Goal: Book appointment/travel/reservation

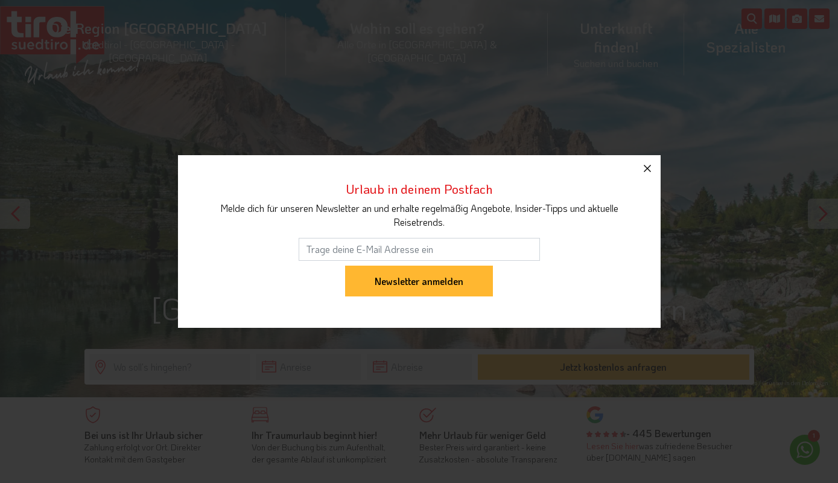
click at [648, 168] on icon "button" at bounding box center [647, 168] width 7 height 7
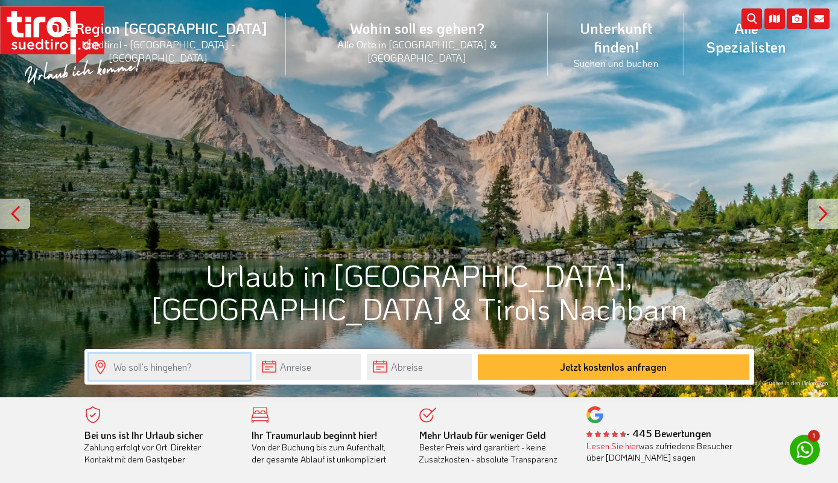
click at [194, 366] on input "text" at bounding box center [169, 367] width 161 height 26
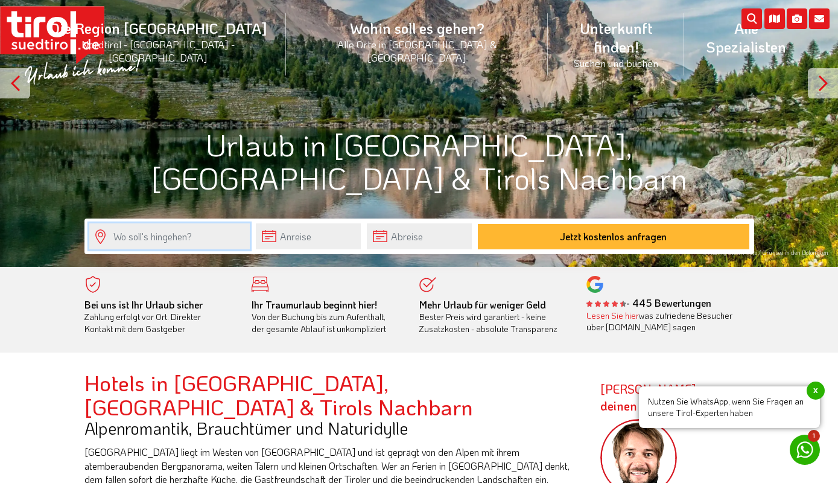
click at [100, 238] on input "text" at bounding box center [169, 236] width 161 height 26
click at [136, 242] on input "text" at bounding box center [169, 236] width 161 height 26
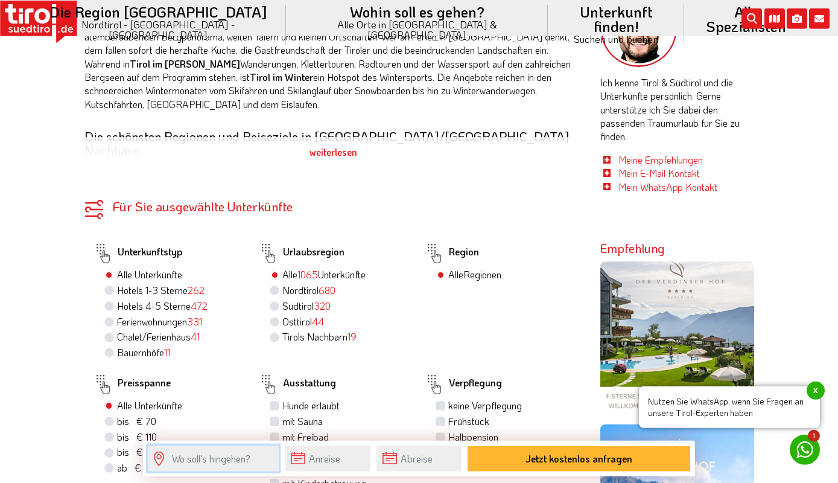
scroll to position [587, 0]
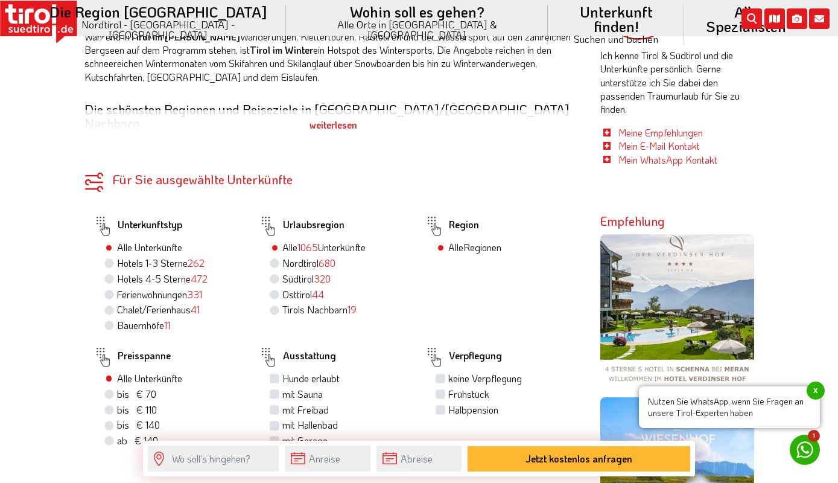
click at [117, 303] on label "Chalet/Ferienhaus 41" at bounding box center [158, 309] width 83 height 13
click at [110, 305] on input "Chalet/Ferienhaus 41" at bounding box center [111, 309] width 8 height 8
radio input "true"
click at [150, 319] on label "Bauernhöfe 11" at bounding box center [143, 325] width 53 height 13
click at [115, 321] on input "Bauernhöfe 11" at bounding box center [111, 325] width 8 height 8
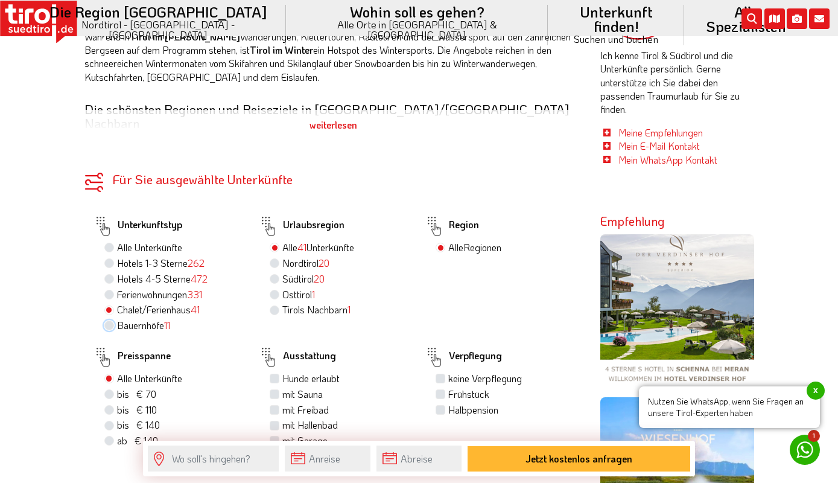
radio input "true"
click at [141, 303] on label "Chalet/Ferienhaus 41" at bounding box center [158, 309] width 83 height 13
click at [115, 305] on input "Chalet/Ferienhaus 41" at bounding box center [111, 309] width 8 height 8
radio input "true"
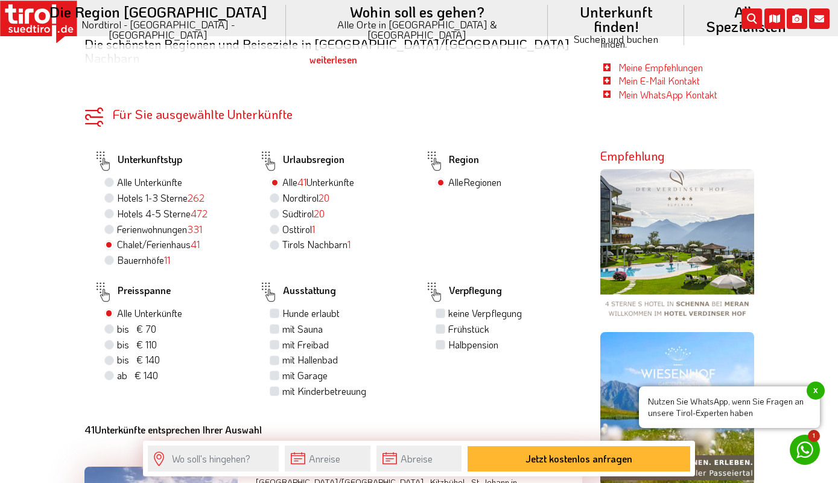
click at [150, 322] on span "bis € 70" at bounding box center [136, 328] width 39 height 13
click at [115, 325] on input "bis € 70 bis CHF 65" at bounding box center [111, 329] width 8 height 8
radio input "true"
click at [448, 322] on label "Frühstück" at bounding box center [468, 328] width 41 height 13
click at [441, 325] on input "Frühstück" at bounding box center [442, 329] width 8 height 8
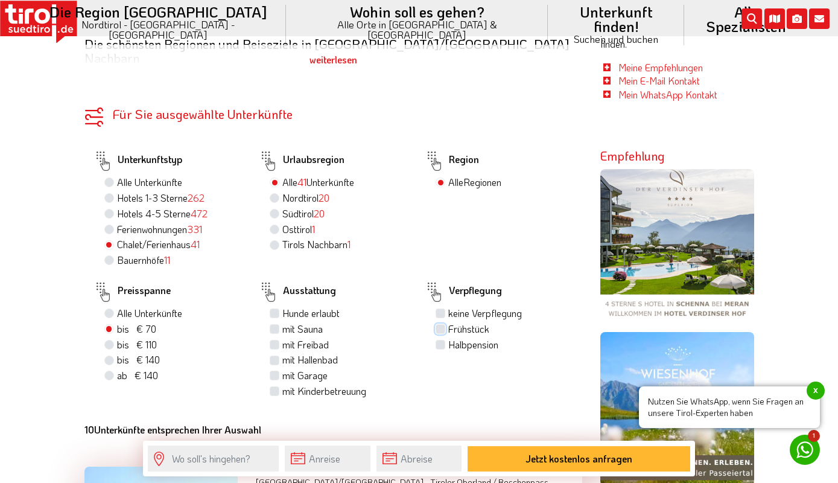
checkbox input "true"
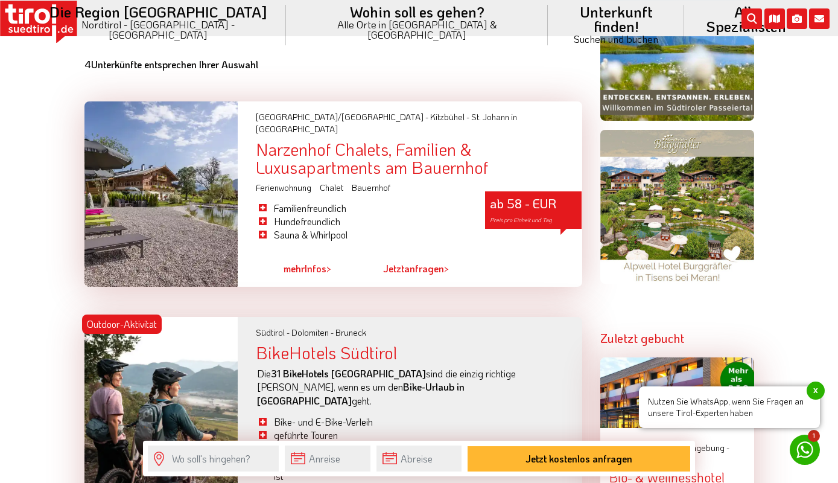
scroll to position [1043, 0]
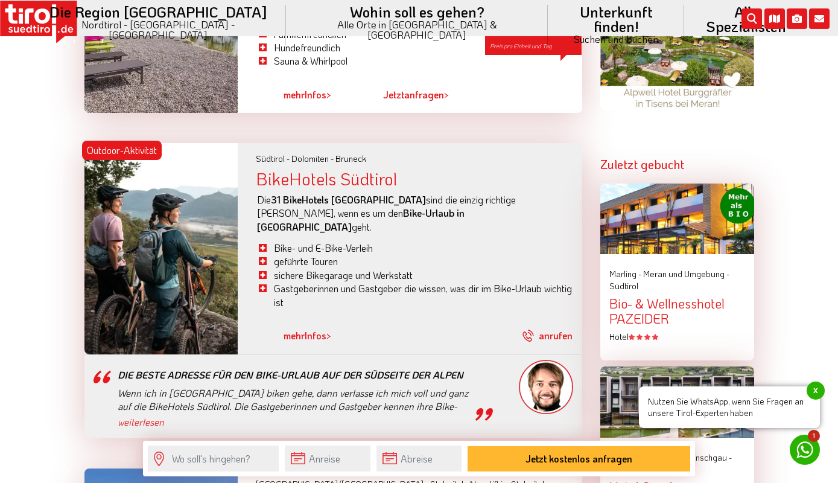
scroll to position [1304, 0]
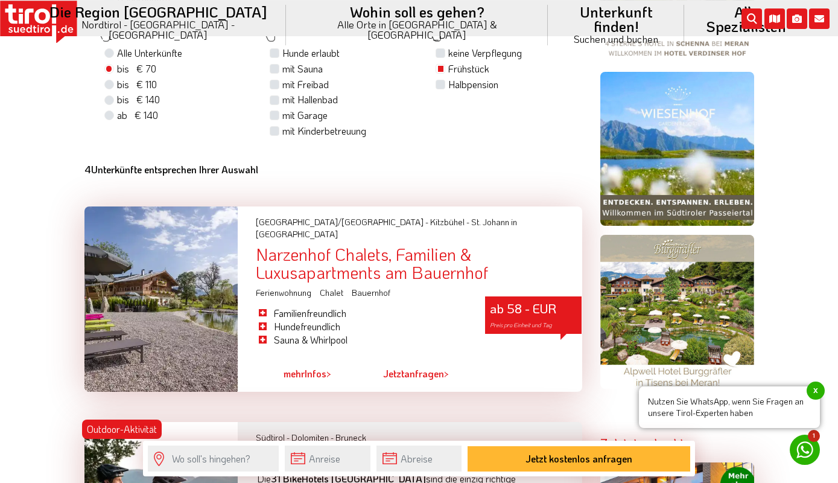
scroll to position [913, 0]
click at [509, 296] on div "ab 58 - EUR Preis pro Einheit und Tag" at bounding box center [533, 314] width 97 height 37
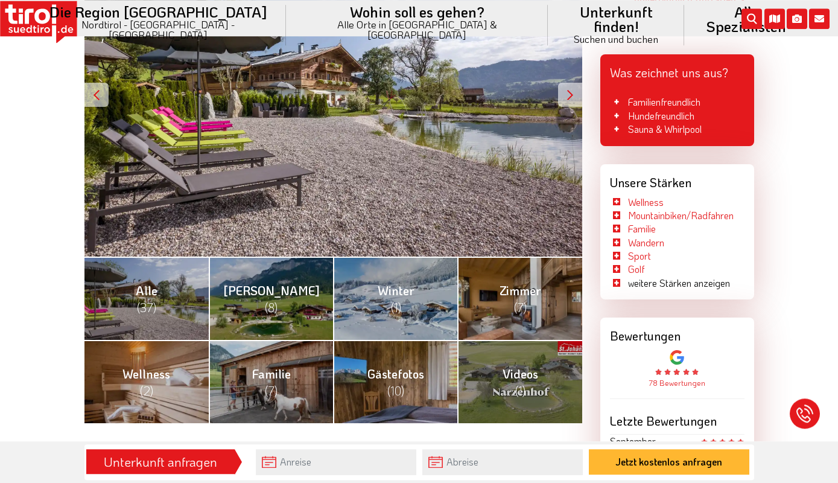
scroll to position [326, 0]
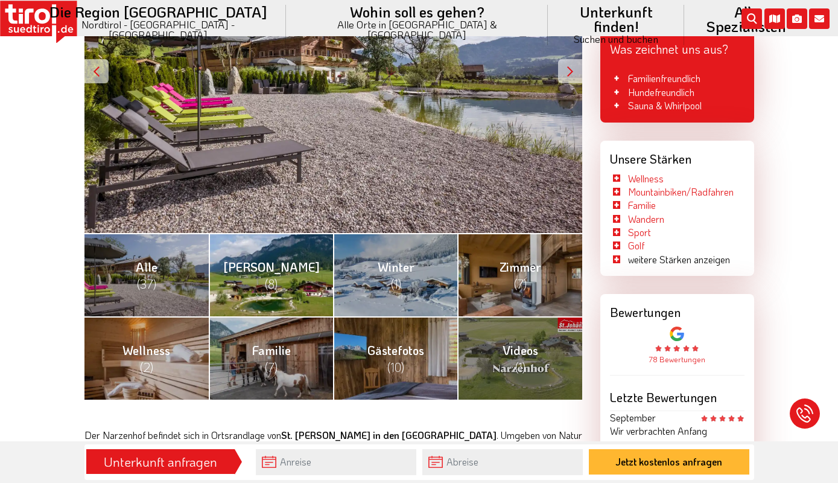
click at [288, 278] on link "Sommer (8)" at bounding box center [271, 274] width 124 height 83
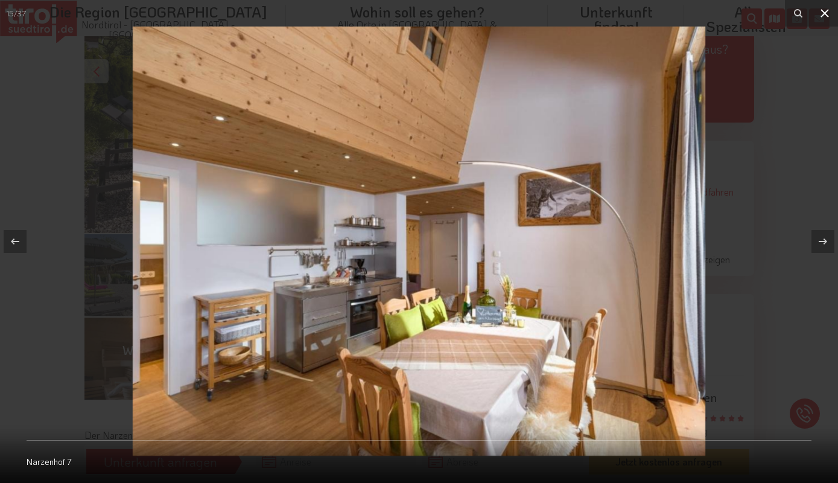
click at [828, 12] on icon at bounding box center [825, 13] width 8 height 8
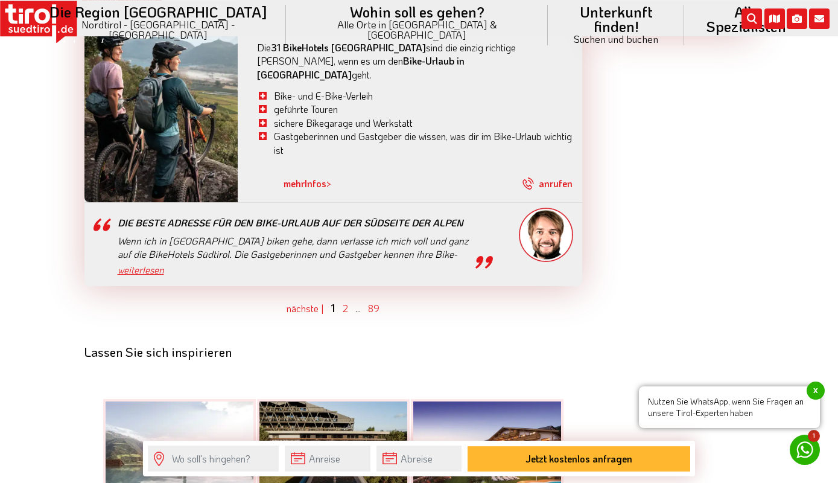
scroll to position [3520, 0]
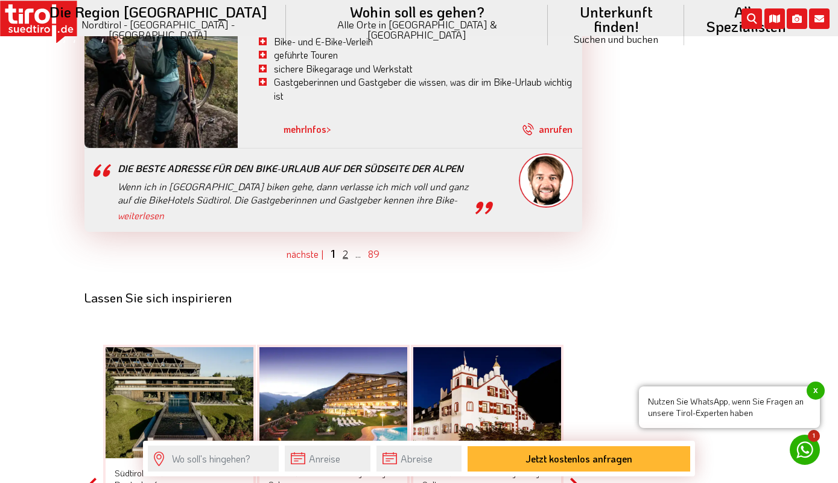
click at [346, 247] on link "2" at bounding box center [345, 253] width 5 height 13
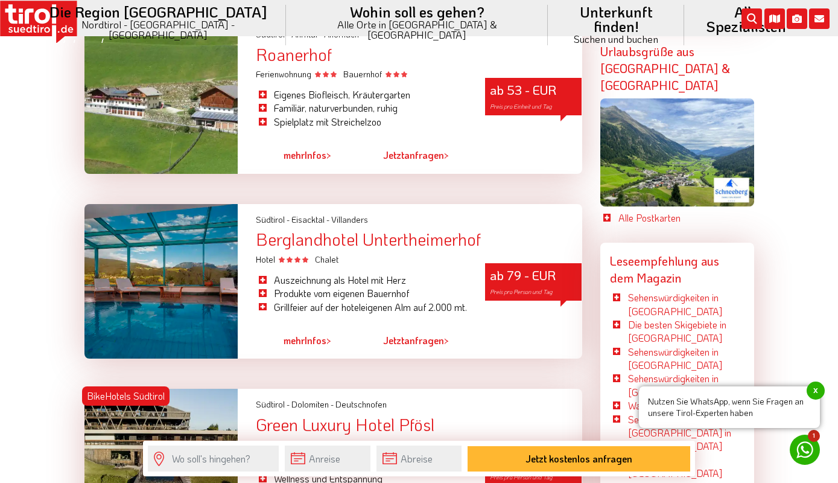
scroll to position [2801, 0]
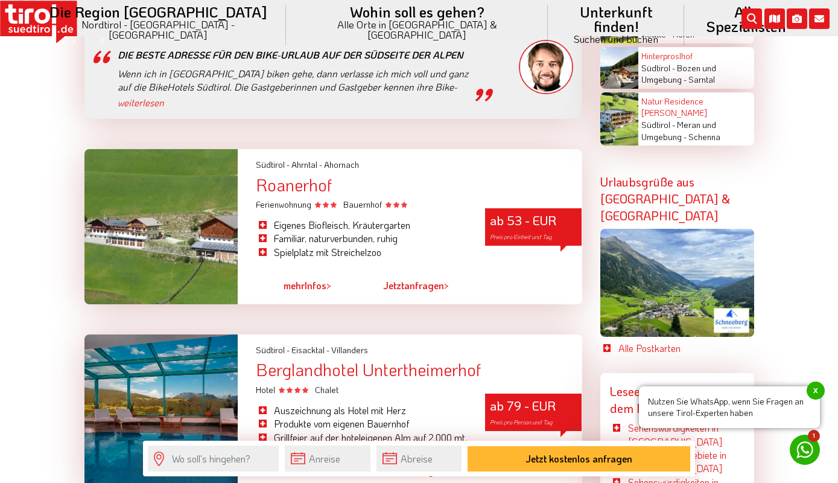
click at [331, 176] on div "Roanerhof" at bounding box center [419, 185] width 326 height 19
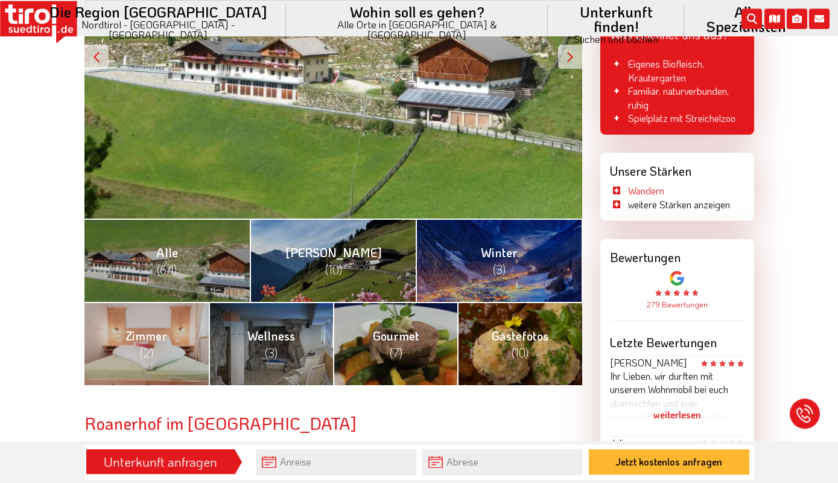
scroll to position [326, 0]
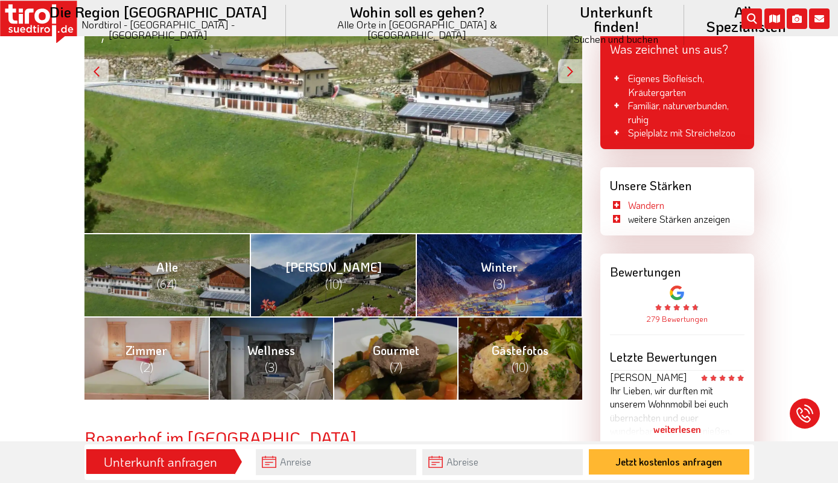
click at [576, 77] on div at bounding box center [570, 71] width 24 height 24
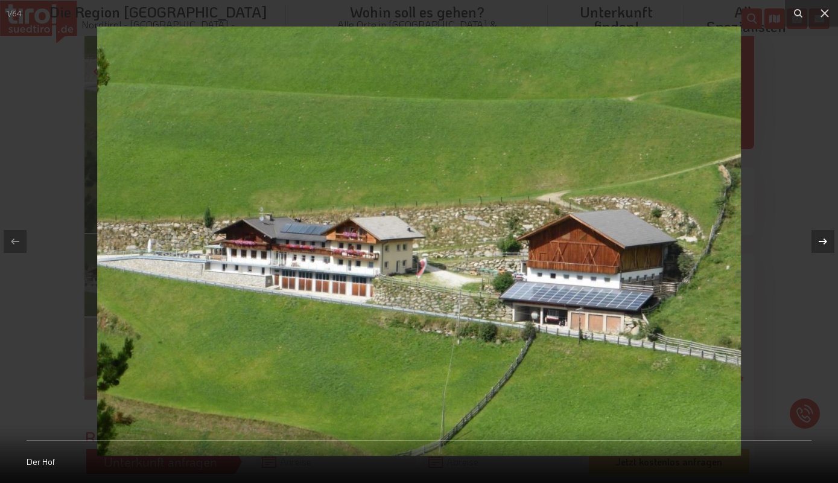
click at [818, 237] on icon at bounding box center [823, 241] width 14 height 14
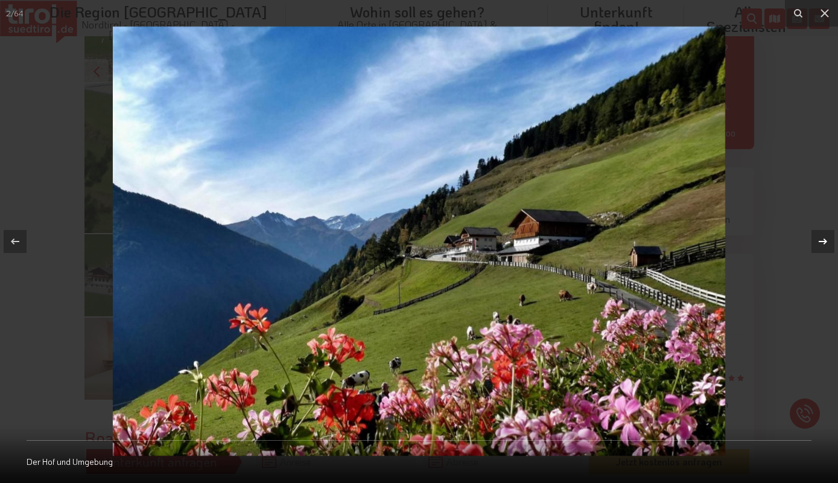
click at [819, 238] on icon at bounding box center [823, 241] width 14 height 14
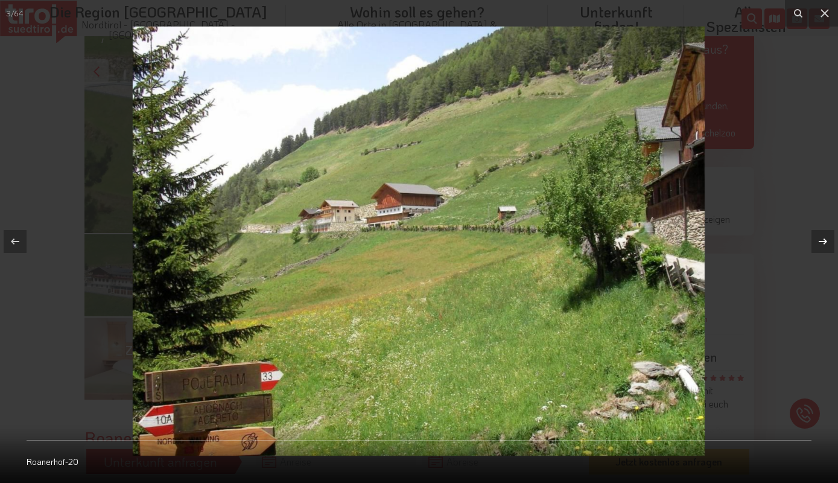
click at [819, 239] on icon at bounding box center [823, 241] width 14 height 14
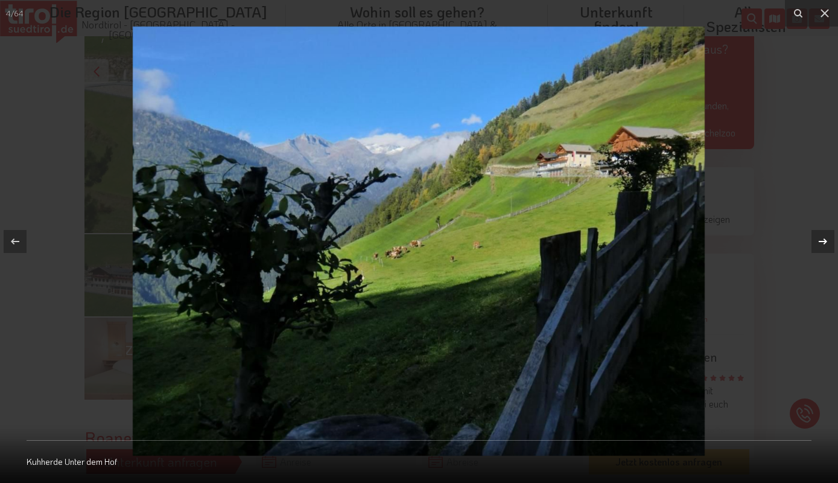
click at [819, 239] on icon at bounding box center [823, 241] width 14 height 14
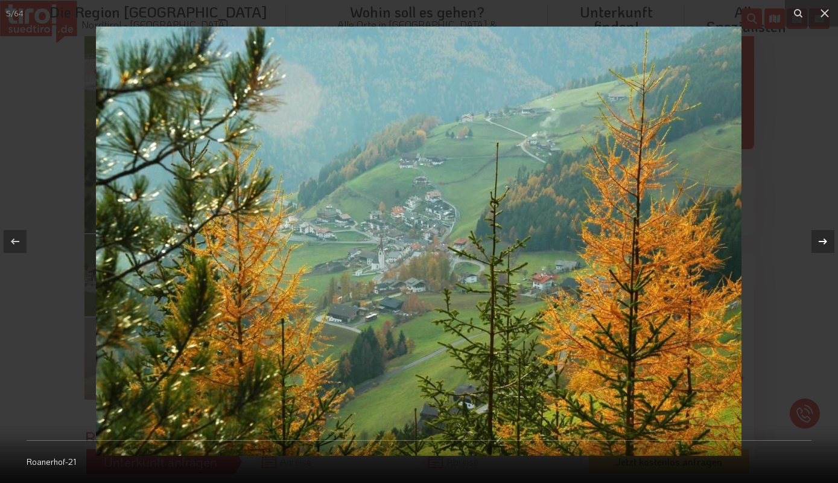
click at [819, 239] on icon at bounding box center [823, 241] width 14 height 14
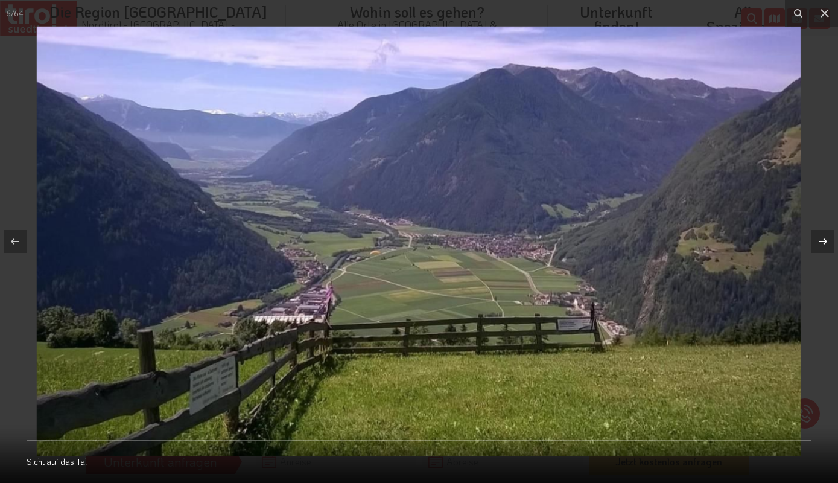
click at [819, 239] on icon at bounding box center [823, 241] width 14 height 14
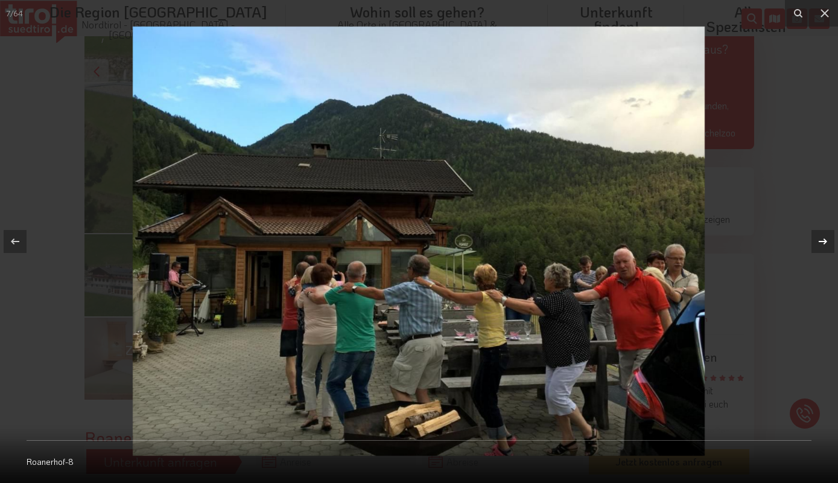
click at [819, 239] on icon at bounding box center [823, 241] width 14 height 14
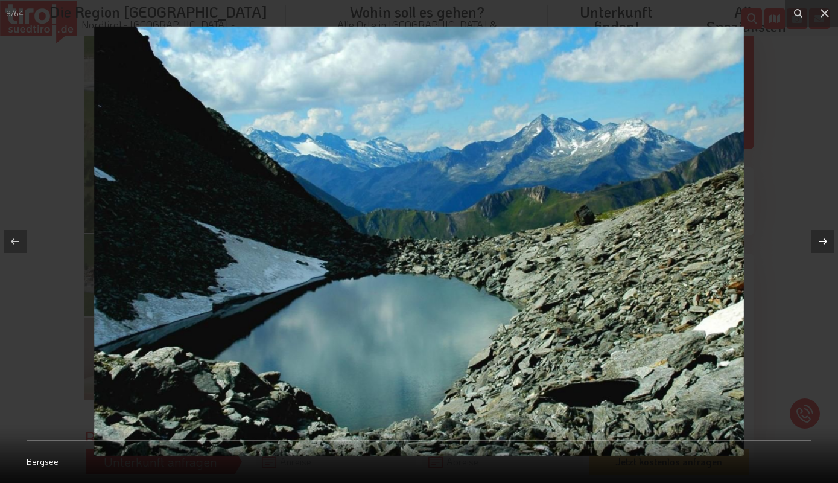
click at [819, 239] on icon at bounding box center [823, 241] width 14 height 14
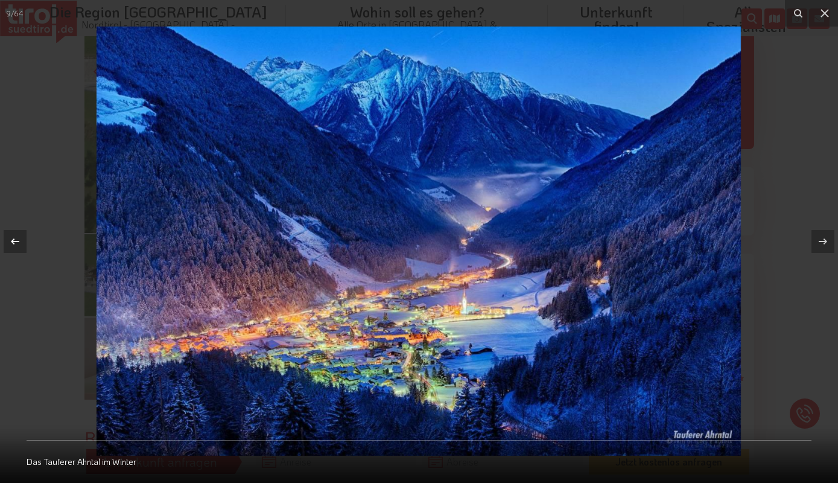
click at [21, 234] on div at bounding box center [15, 241] width 23 height 23
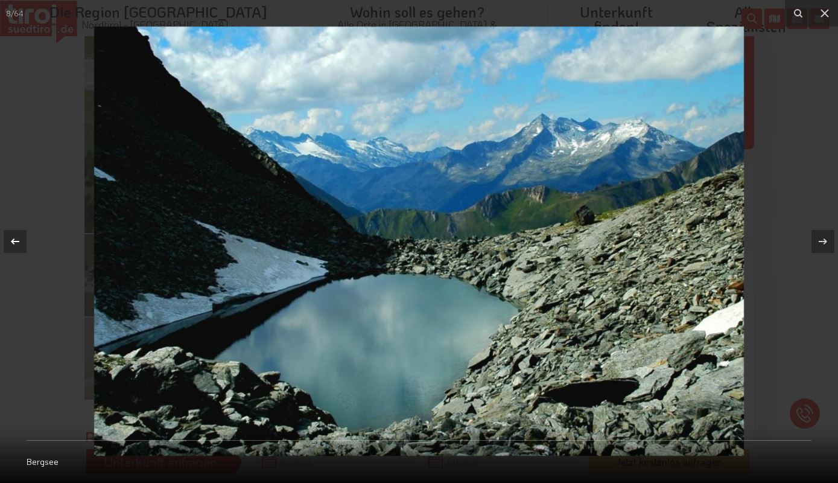
click at [21, 232] on div at bounding box center [15, 241] width 23 height 23
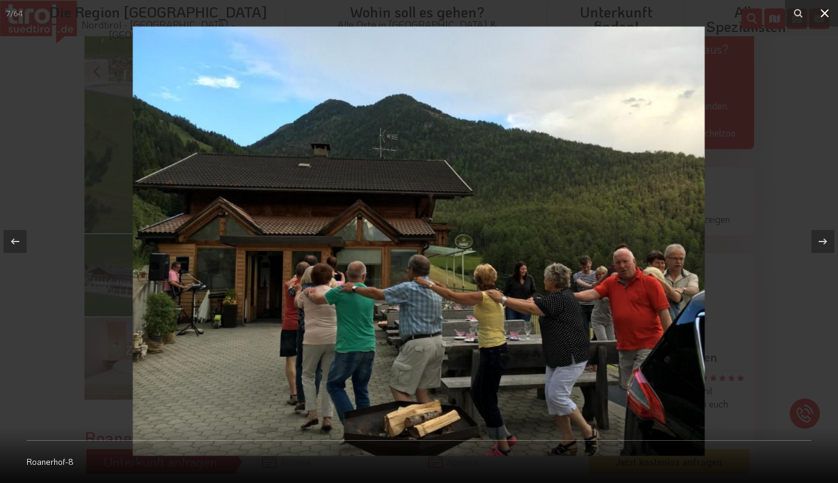
click at [828, 16] on icon at bounding box center [825, 13] width 8 height 8
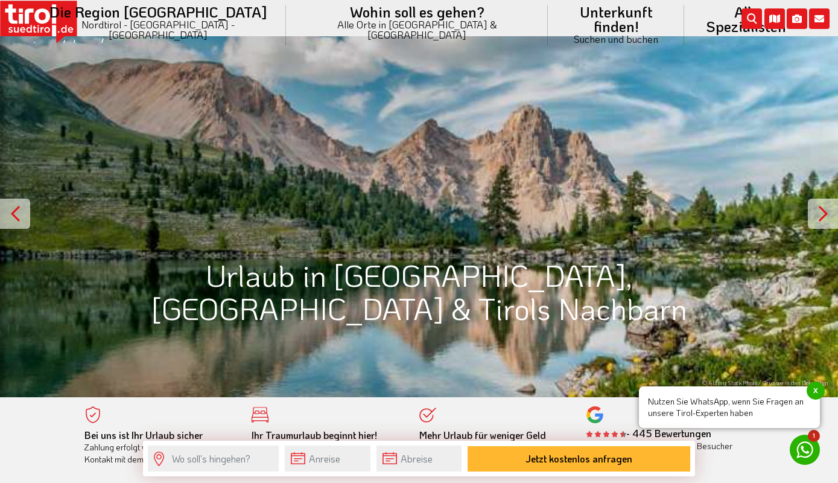
scroll to position [2801, 0]
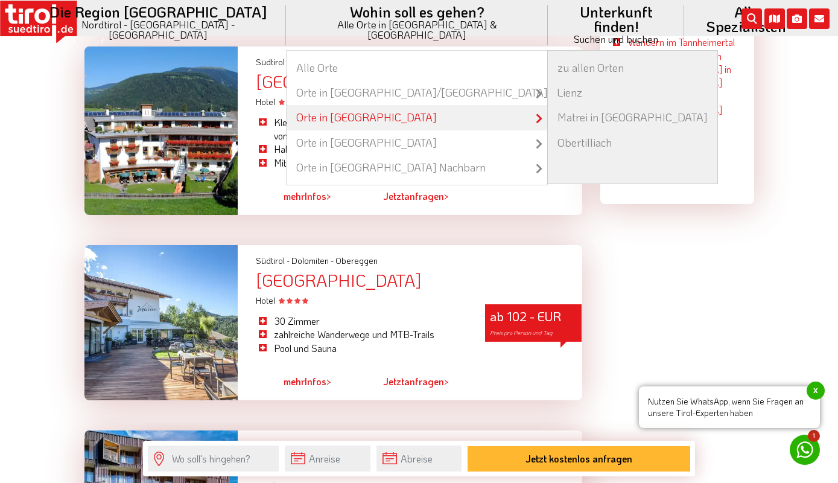
click at [375, 105] on link "Orte in [GEOGRAPHIC_DATA]" at bounding box center [417, 117] width 261 height 25
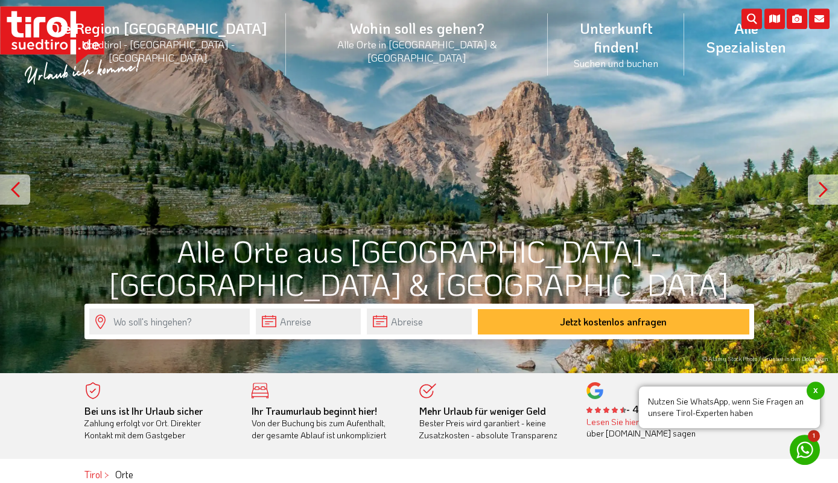
scroll to position [2, 0]
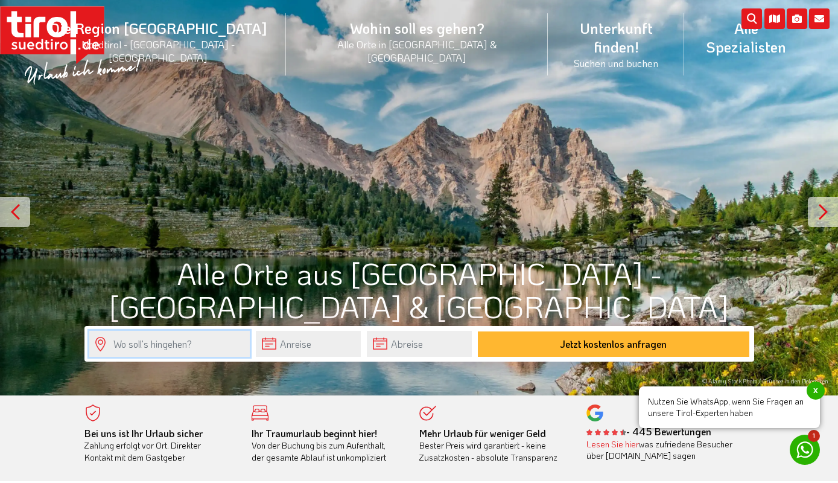
click at [164, 336] on input "text" at bounding box center [169, 344] width 161 height 26
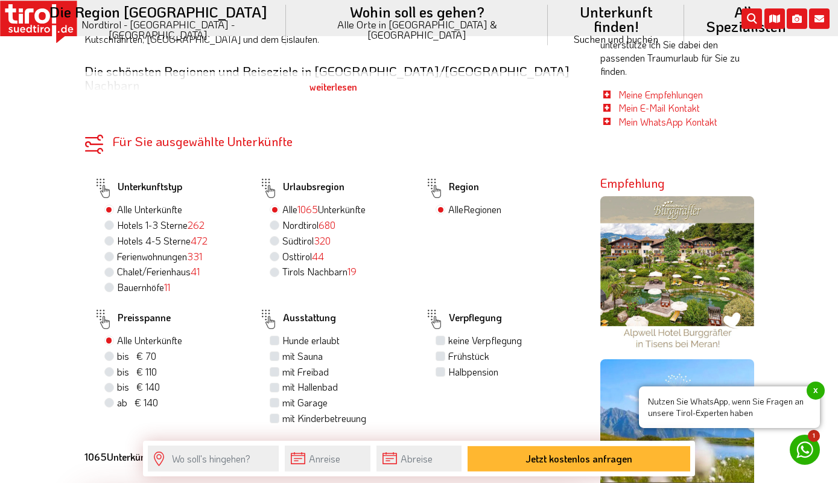
scroll to position [650, 0]
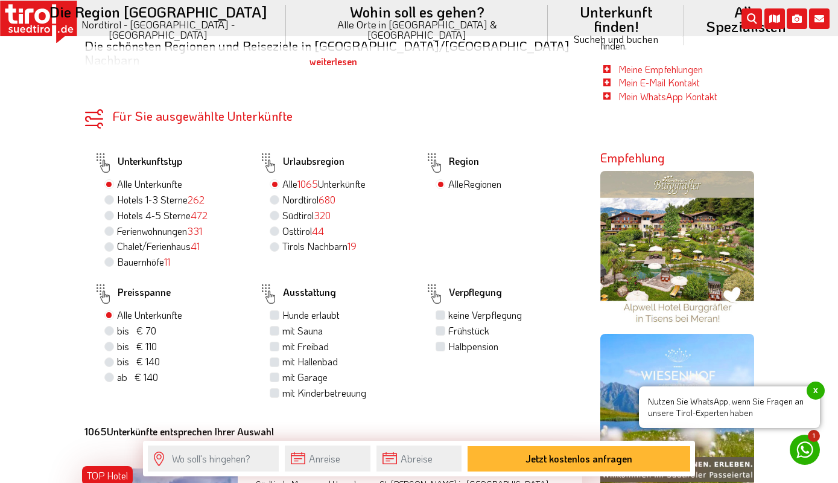
click at [132, 324] on span "bis € 70" at bounding box center [136, 330] width 39 height 13
click at [115, 327] on input "bis € 70 bis CHF 65" at bounding box center [111, 331] width 8 height 8
radio input "true"
click at [141, 255] on label "Bauernhöfe 11" at bounding box center [143, 261] width 53 height 13
click at [115, 258] on input "Bauernhöfe 11" at bounding box center [111, 262] width 8 height 8
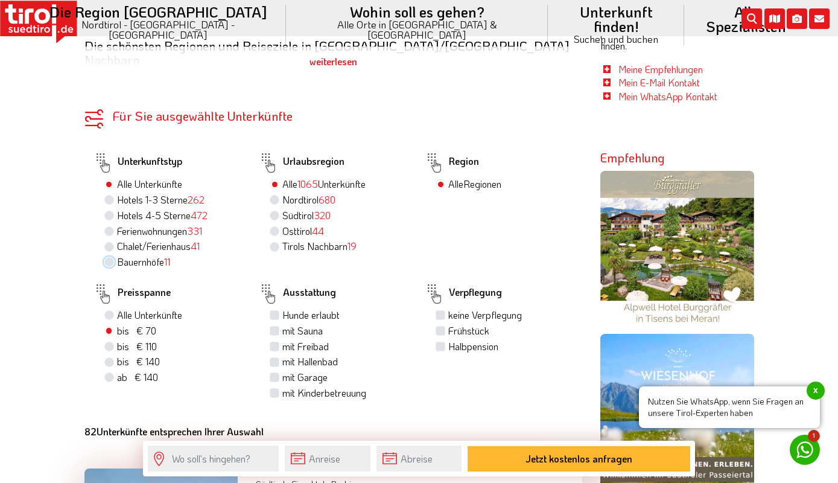
radio input "true"
click at [467, 324] on label "Frühstück" at bounding box center [468, 330] width 41 height 13
click at [446, 327] on input "Frühstück" at bounding box center [442, 331] width 8 height 8
checkbox input "true"
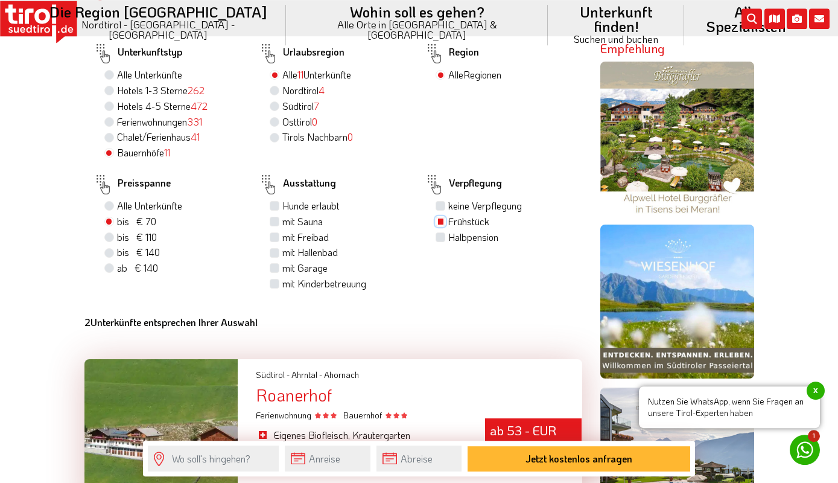
scroll to position [715, 0]
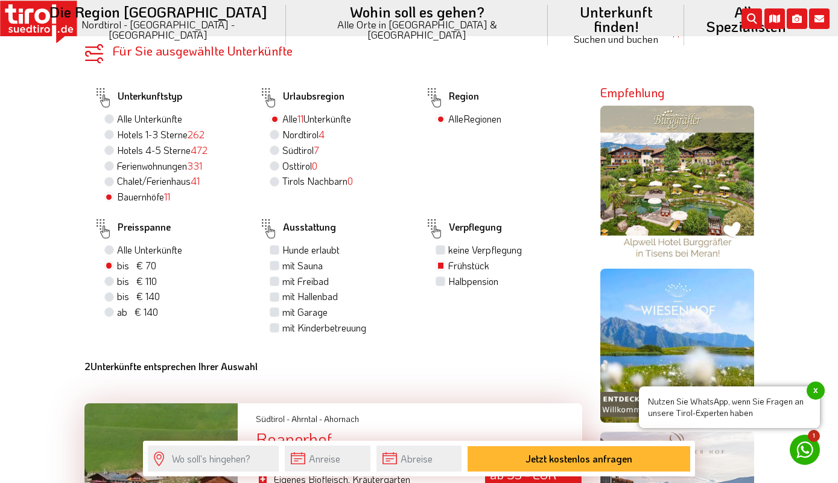
click at [142, 174] on label "Chalet/Ferienhaus 41" at bounding box center [158, 180] width 83 height 13
click at [115, 177] on input "Chalet/Ferienhaus 41" at bounding box center [111, 181] width 8 height 8
radio input "true"
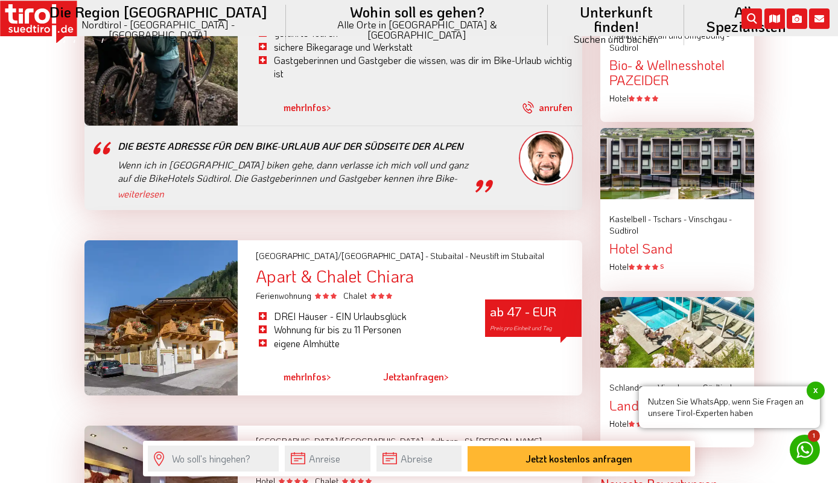
scroll to position [1432, 0]
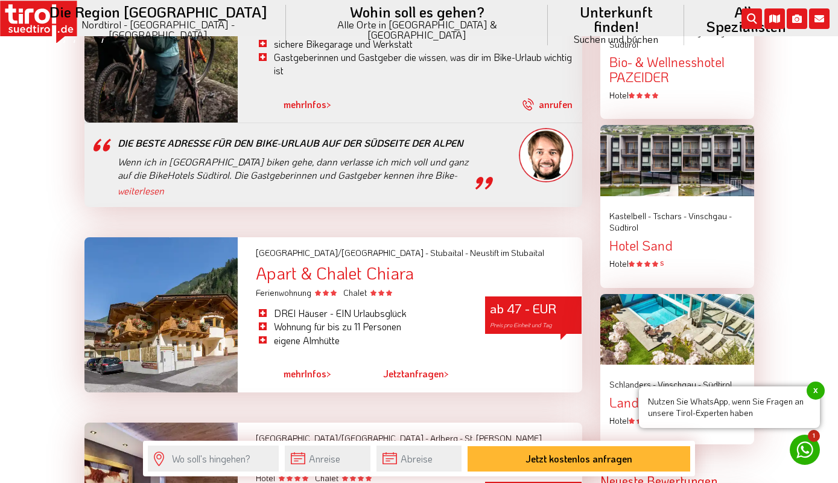
click at [416, 255] on div "Tirol/Nordtirol - Stubaital - Neustift im Stubaital Apart & Chalet Chiara Ferie…" at bounding box center [419, 268] width 344 height 62
click at [406, 264] on div "Apart & Chalet Chiara" at bounding box center [419, 273] width 326 height 19
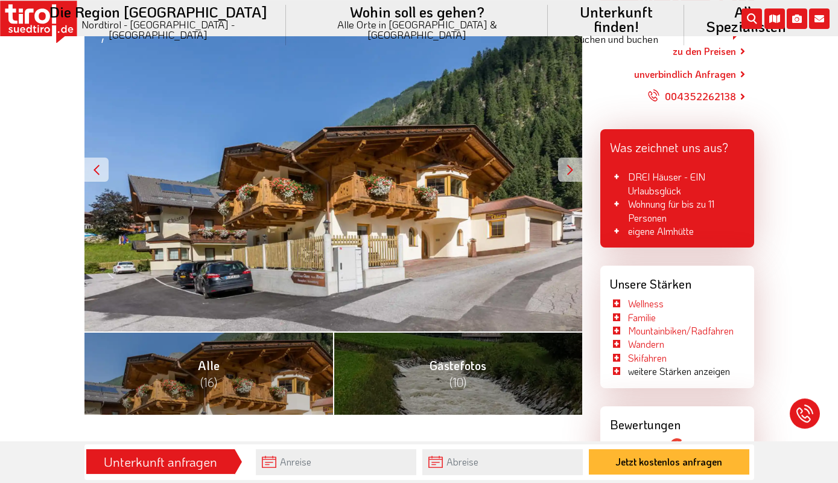
scroll to position [261, 0]
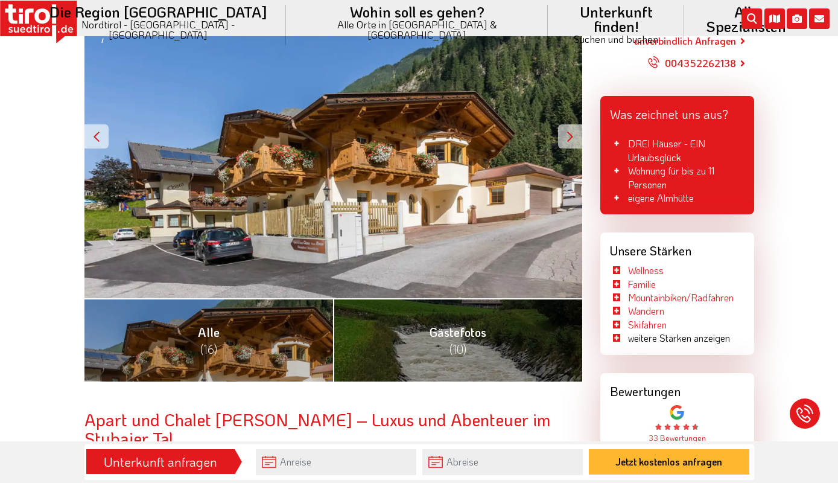
click at [557, 136] on div "ab 47 - EUR Preis pro Einheit und Tag" at bounding box center [334, 137] width 498 height 324
click at [569, 136] on div at bounding box center [570, 136] width 24 height 24
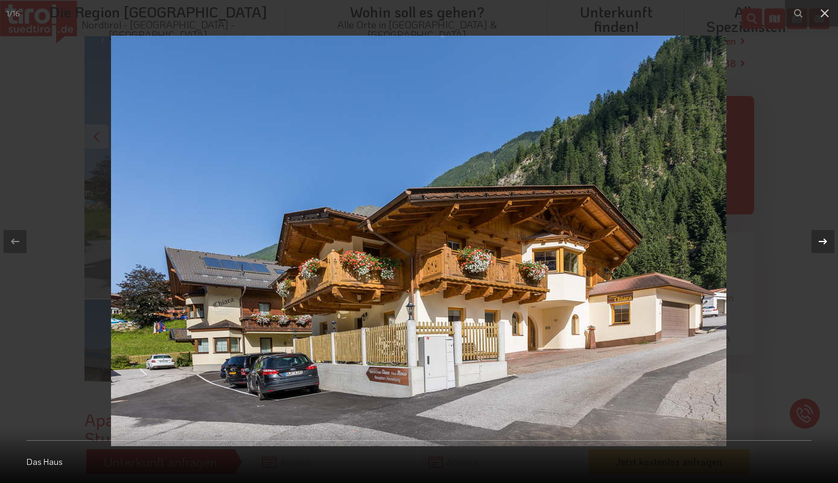
click at [826, 243] on icon at bounding box center [823, 241] width 14 height 14
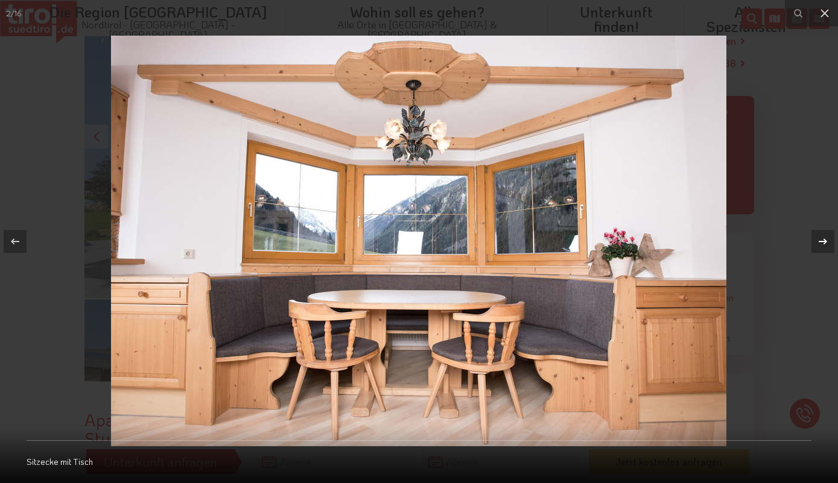
click at [826, 243] on icon at bounding box center [823, 241] width 14 height 14
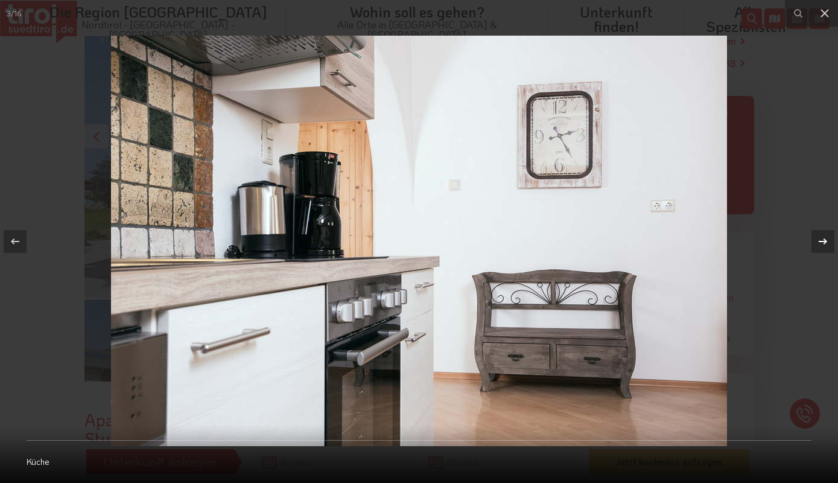
click at [826, 243] on icon at bounding box center [823, 241] width 14 height 14
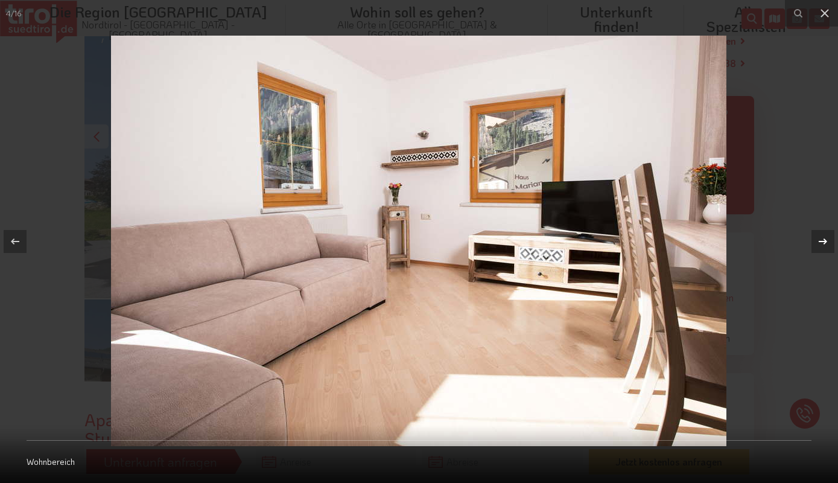
click at [826, 243] on icon at bounding box center [823, 241] width 14 height 14
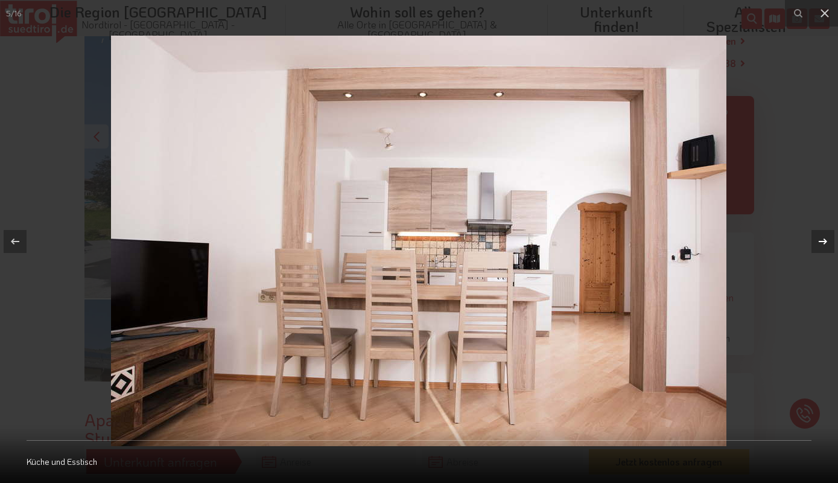
click at [826, 243] on icon at bounding box center [823, 241] width 14 height 14
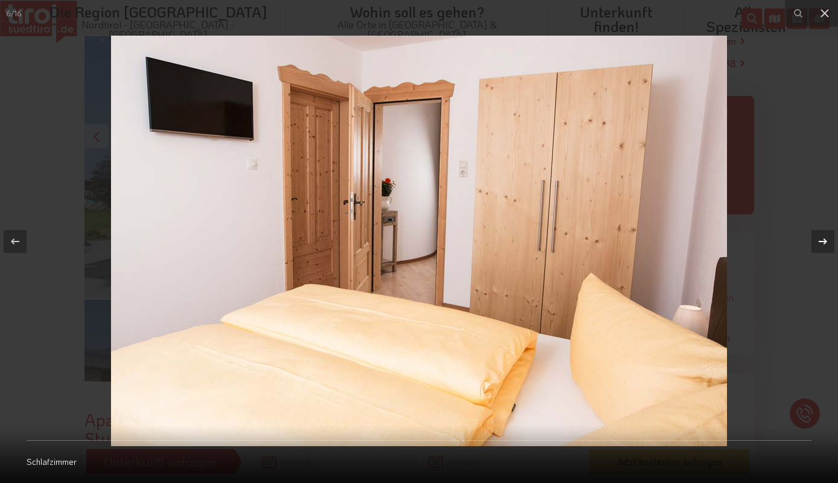
click at [826, 243] on icon at bounding box center [823, 241] width 14 height 14
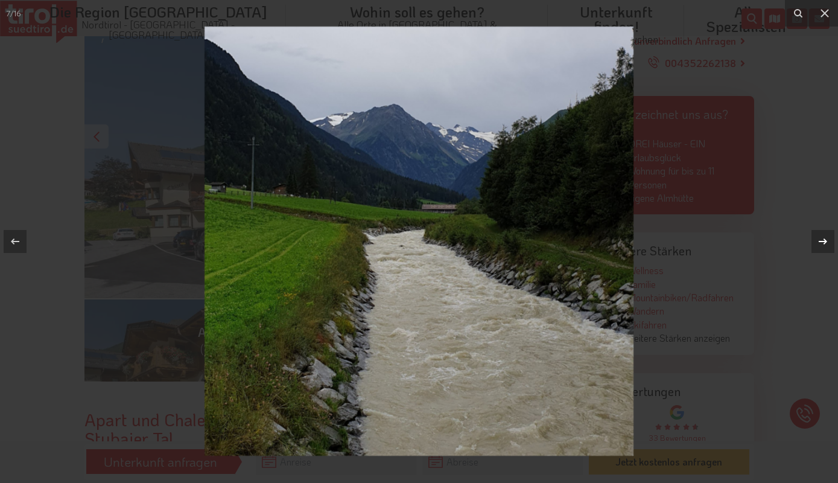
click at [826, 243] on icon at bounding box center [823, 241] width 14 height 14
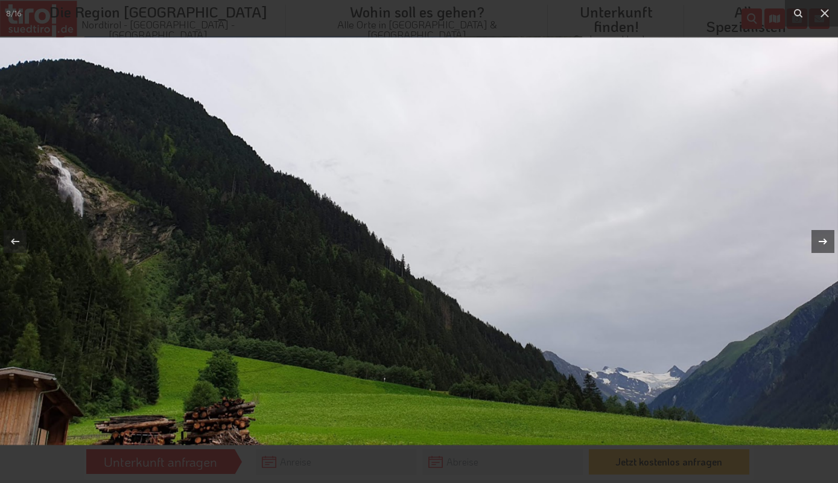
click at [826, 243] on icon at bounding box center [823, 241] width 14 height 14
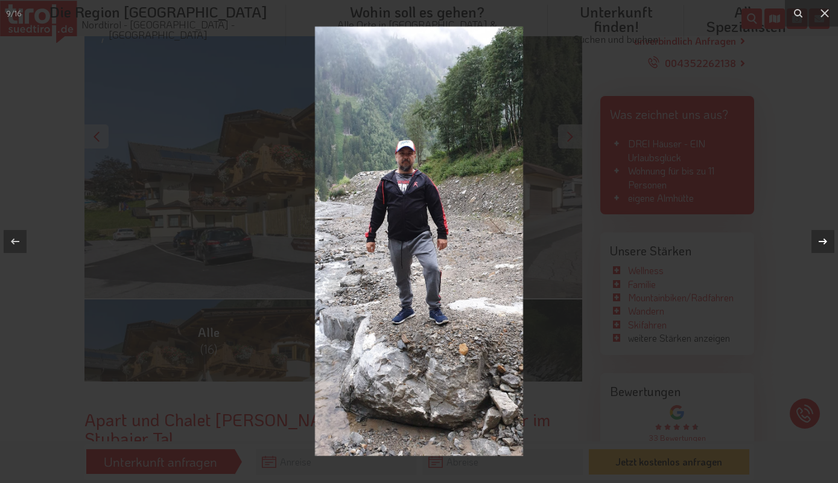
click at [826, 243] on icon at bounding box center [823, 241] width 14 height 14
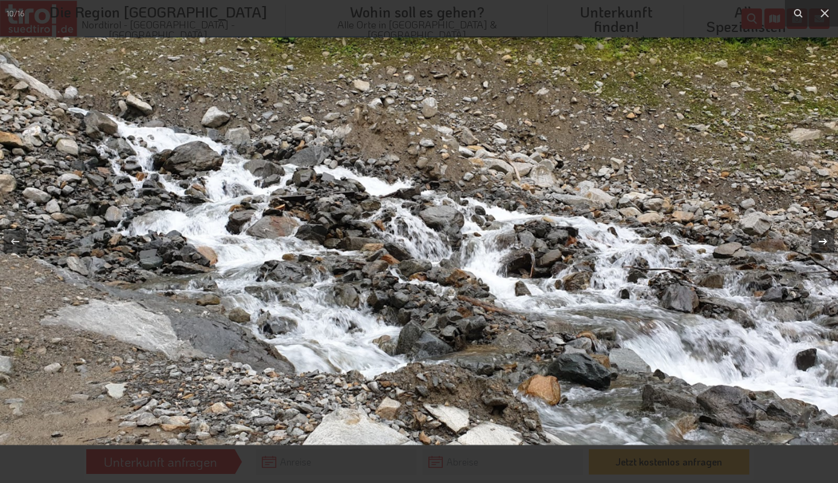
click at [826, 243] on icon at bounding box center [823, 241] width 14 height 14
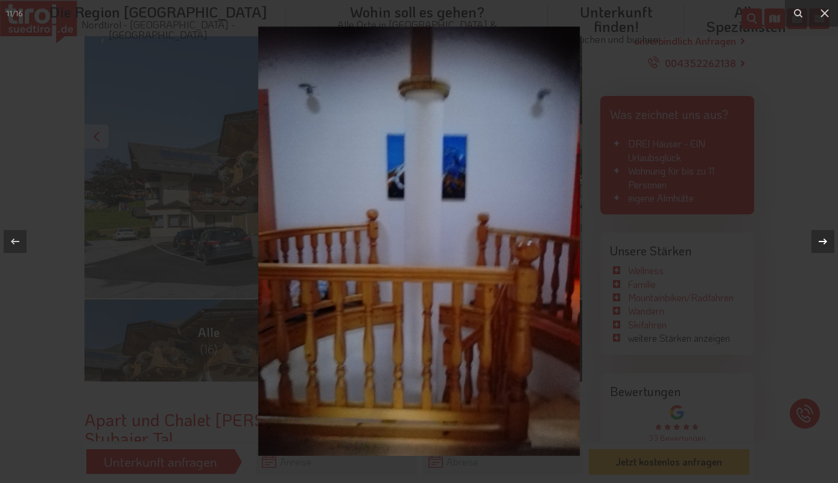
click at [826, 243] on icon at bounding box center [823, 241] width 14 height 14
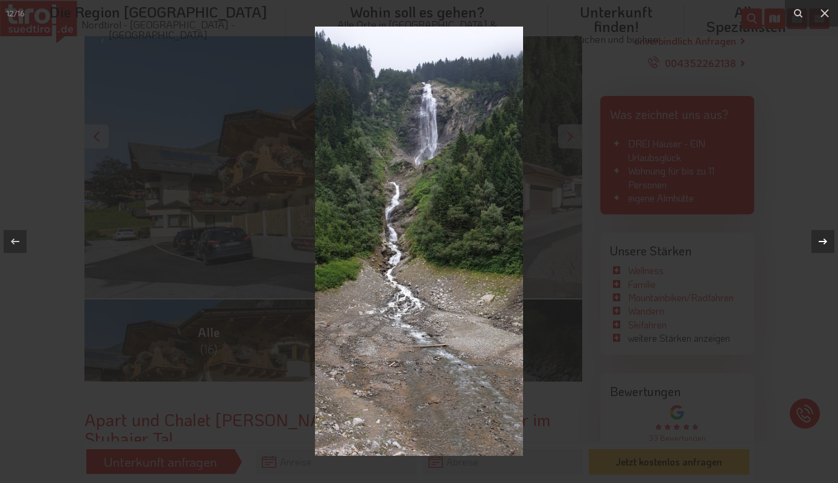
click at [826, 243] on icon at bounding box center [823, 241] width 14 height 14
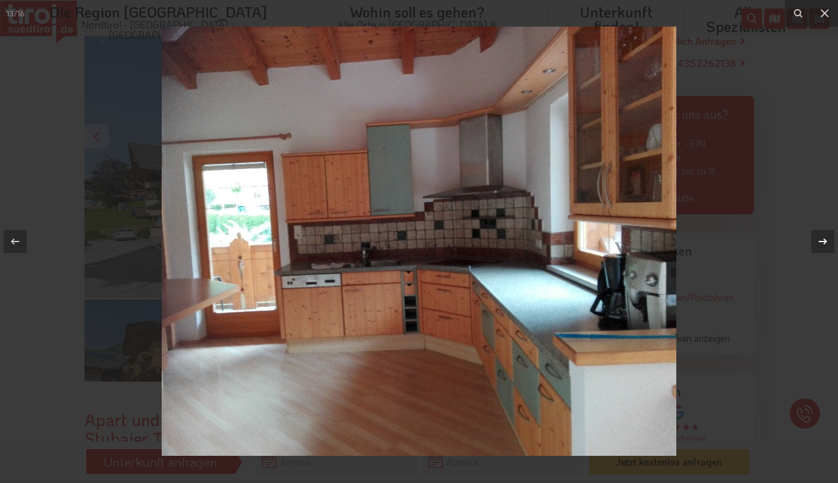
click at [826, 243] on icon at bounding box center [823, 241] width 14 height 14
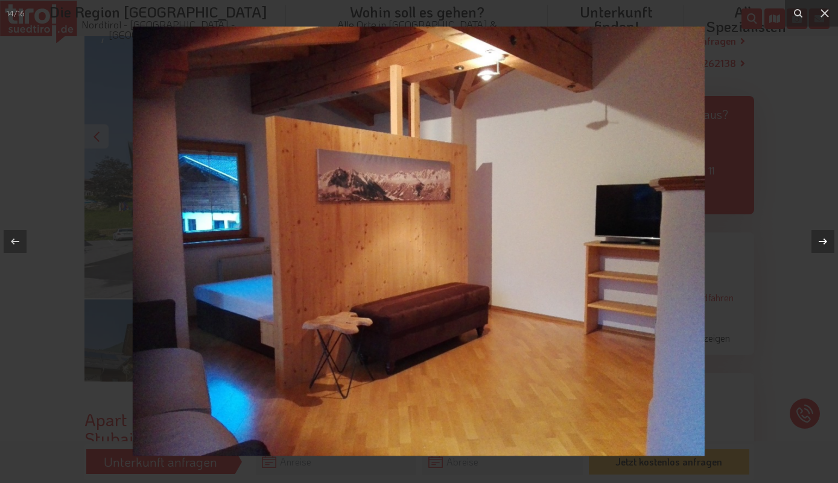
click at [826, 243] on icon at bounding box center [823, 241] width 14 height 14
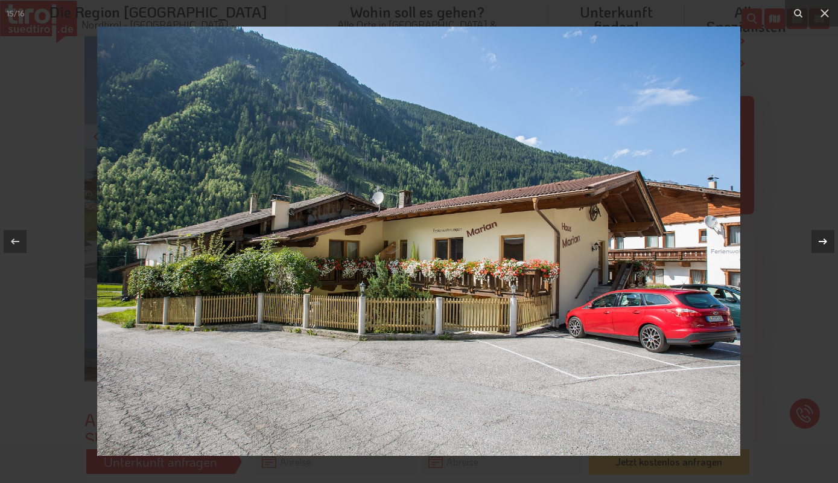
click at [826, 243] on icon at bounding box center [823, 241] width 14 height 14
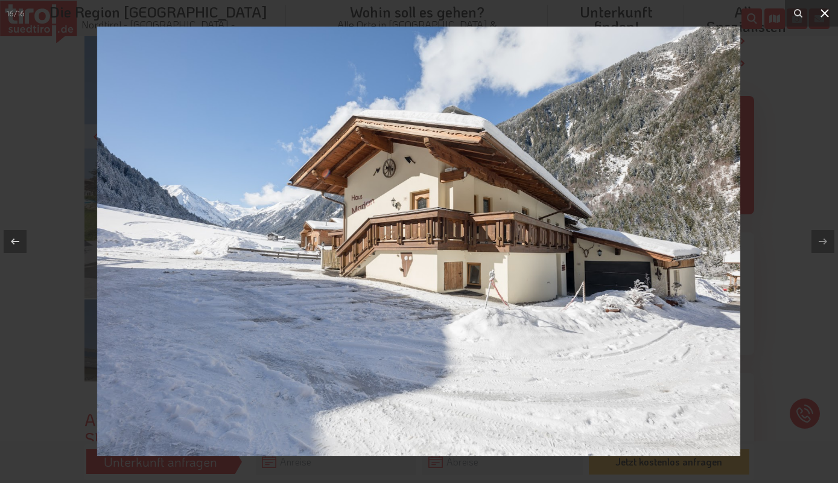
click at [823, 15] on icon at bounding box center [825, 13] width 8 height 8
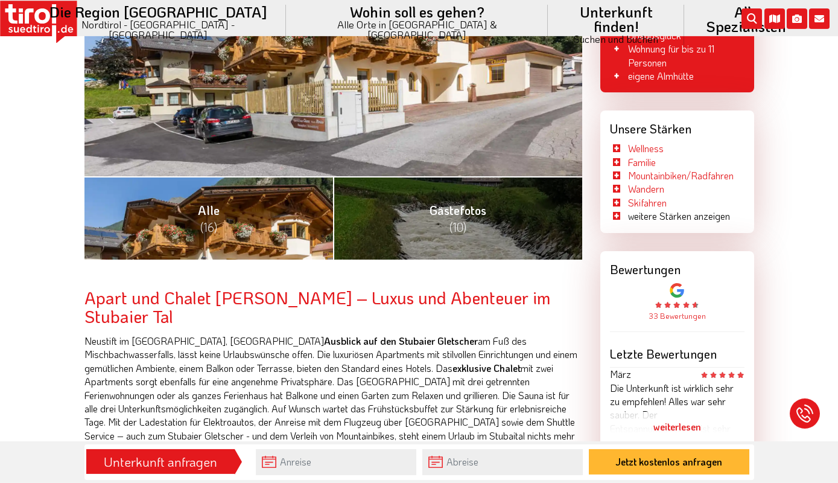
scroll to position [391, 0]
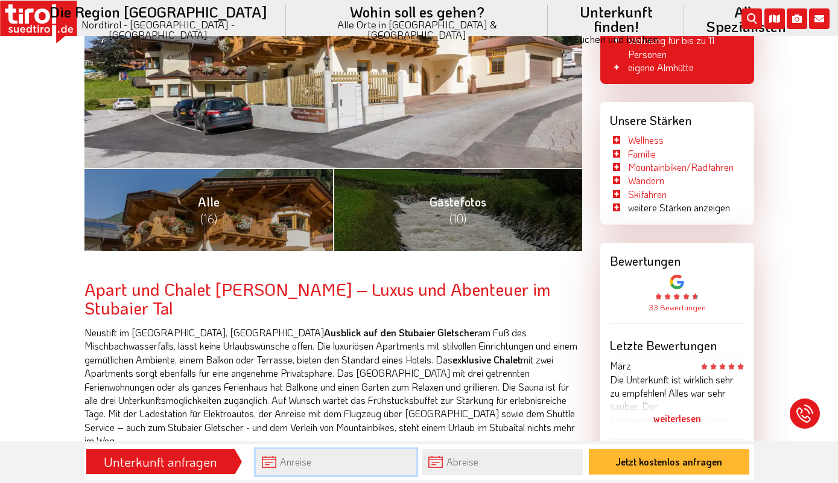
click at [313, 459] on input "text" at bounding box center [336, 462] width 161 height 26
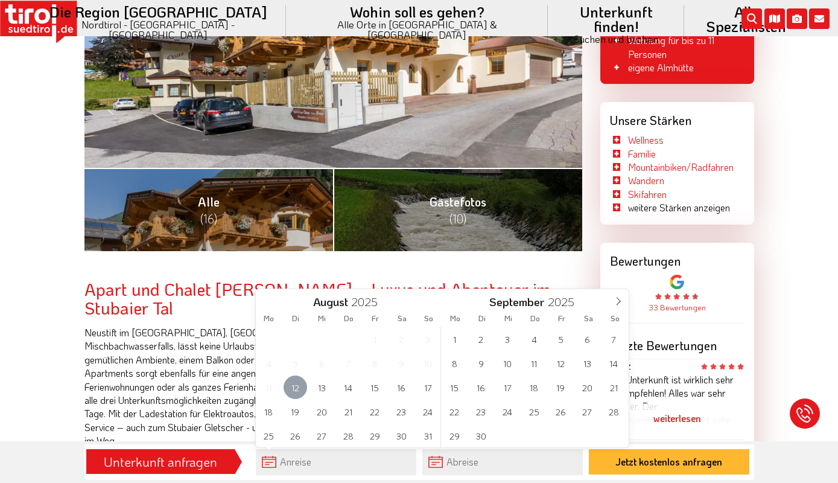
click at [305, 392] on span "12" at bounding box center [296, 387] width 24 height 24
click at [391, 386] on span "16" at bounding box center [402, 387] width 24 height 24
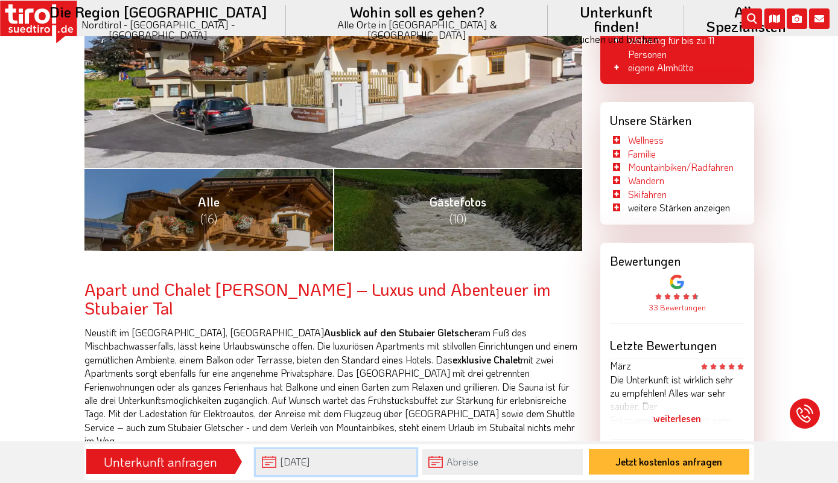
type input "12-08-2025"
type input "16-08-2025"
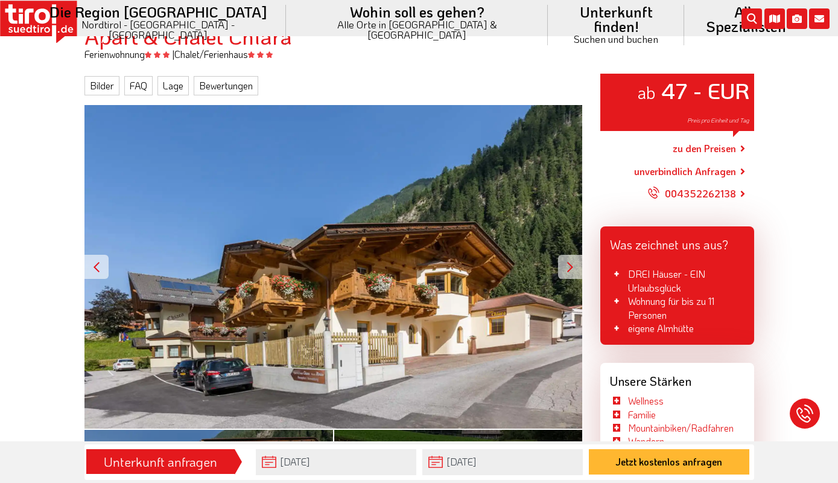
scroll to position [196, 0]
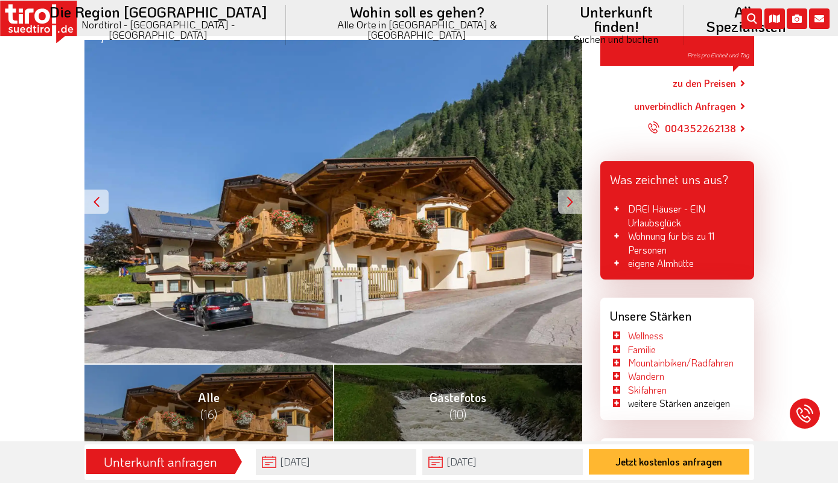
click at [567, 201] on div at bounding box center [570, 202] width 24 height 24
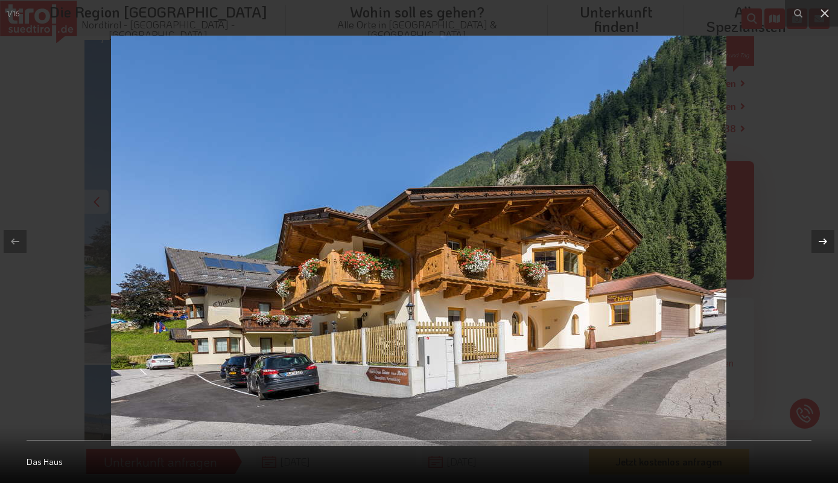
click at [834, 237] on div at bounding box center [823, 241] width 23 height 23
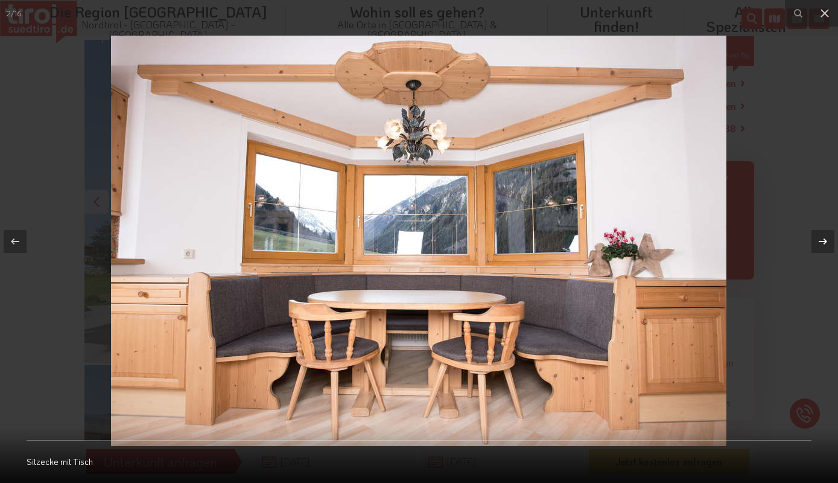
click at [834, 237] on div at bounding box center [823, 241] width 23 height 23
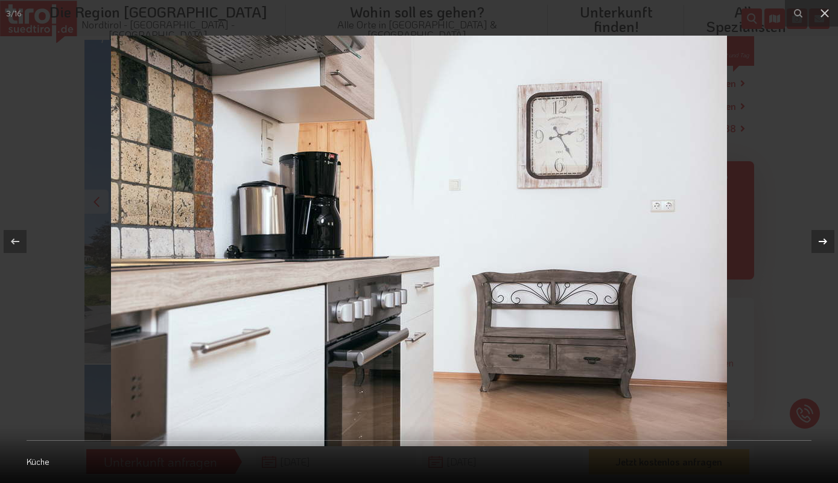
click at [834, 237] on div at bounding box center [823, 241] width 23 height 23
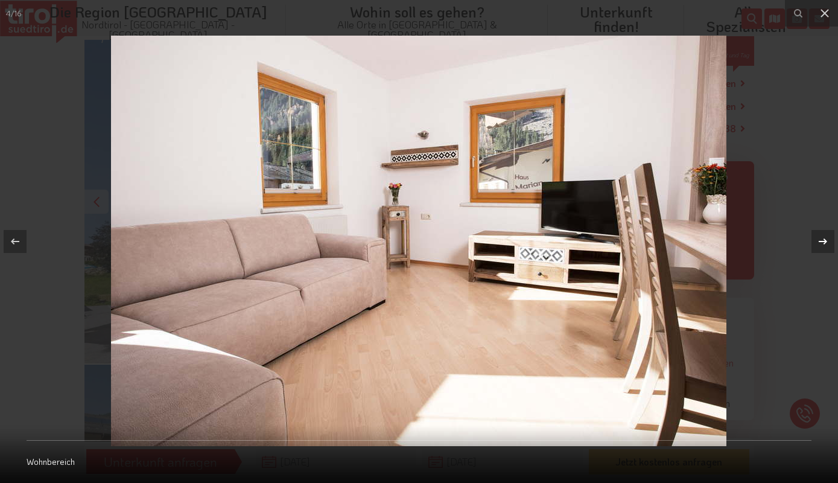
click at [834, 237] on div at bounding box center [823, 241] width 23 height 23
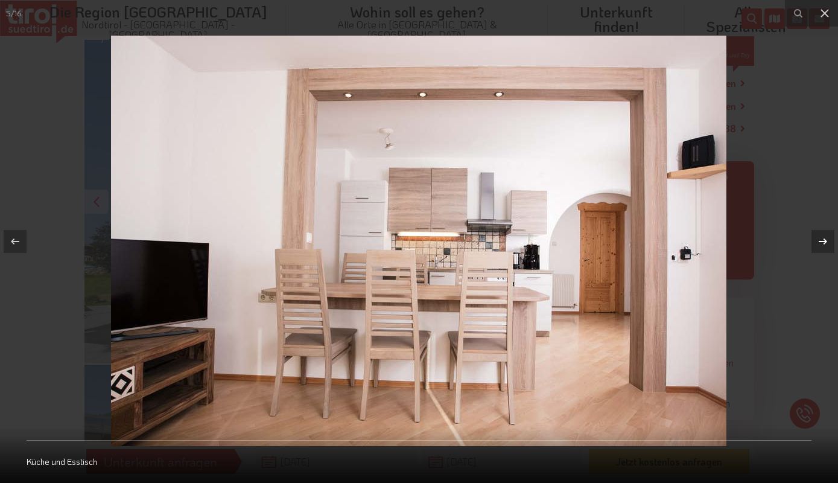
click at [834, 237] on div at bounding box center [823, 241] width 23 height 23
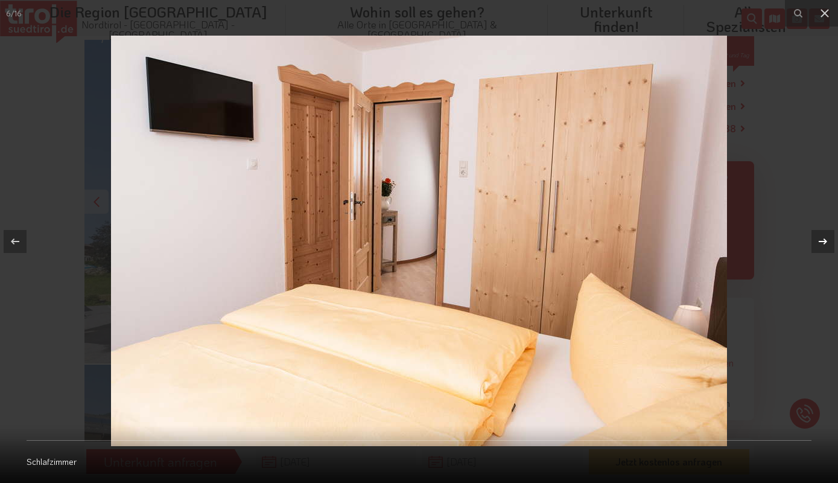
click at [834, 237] on div at bounding box center [823, 241] width 23 height 23
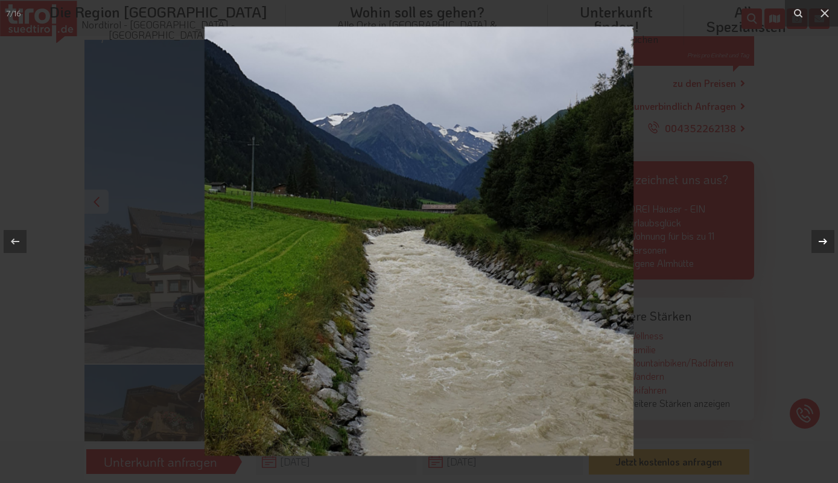
click at [834, 237] on div at bounding box center [823, 241] width 23 height 23
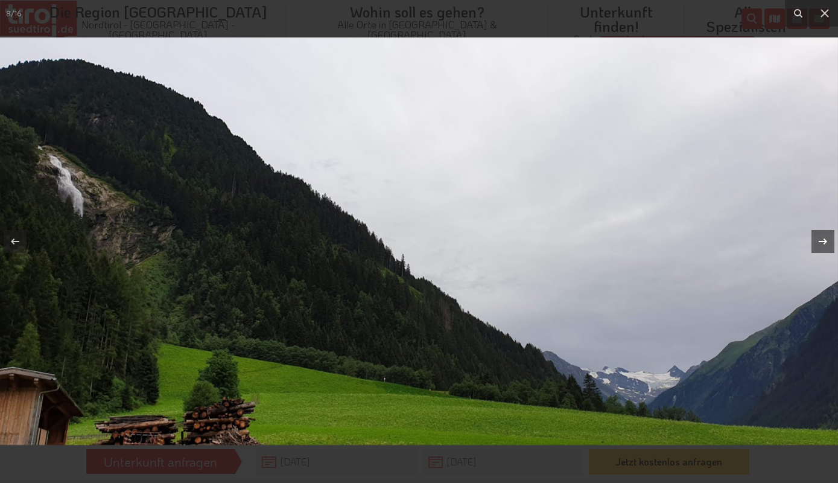
click at [824, 235] on icon at bounding box center [823, 241] width 14 height 14
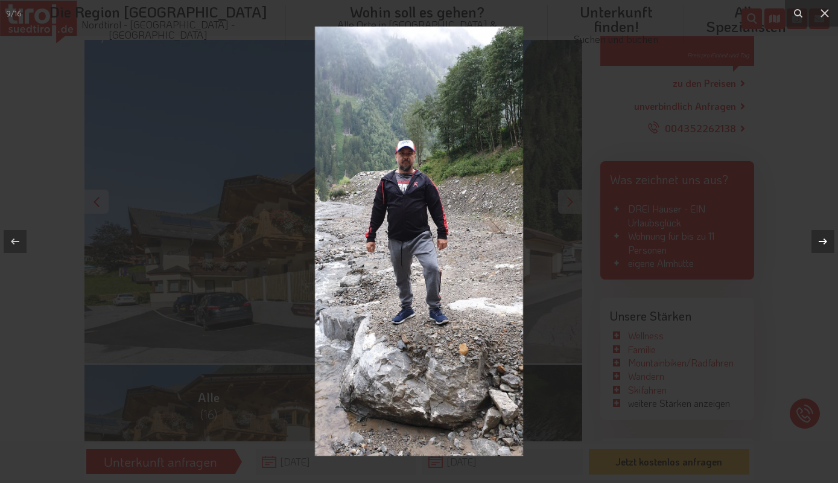
click at [824, 235] on icon at bounding box center [823, 241] width 14 height 14
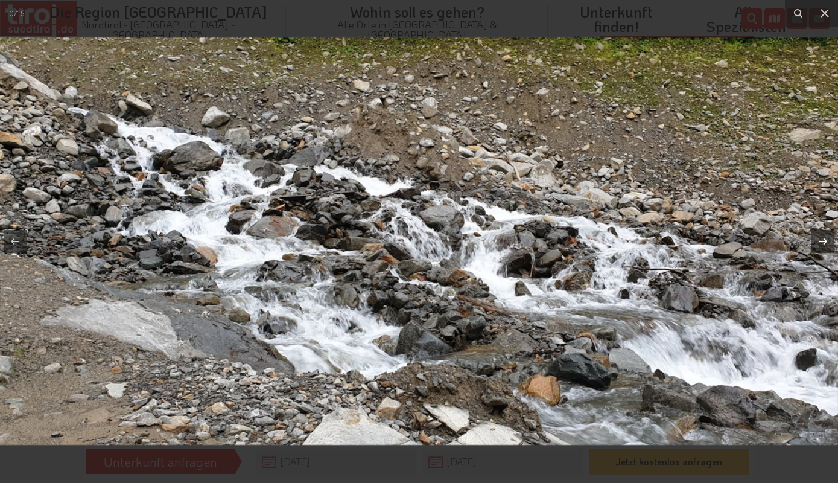
click at [824, 235] on icon at bounding box center [823, 241] width 14 height 14
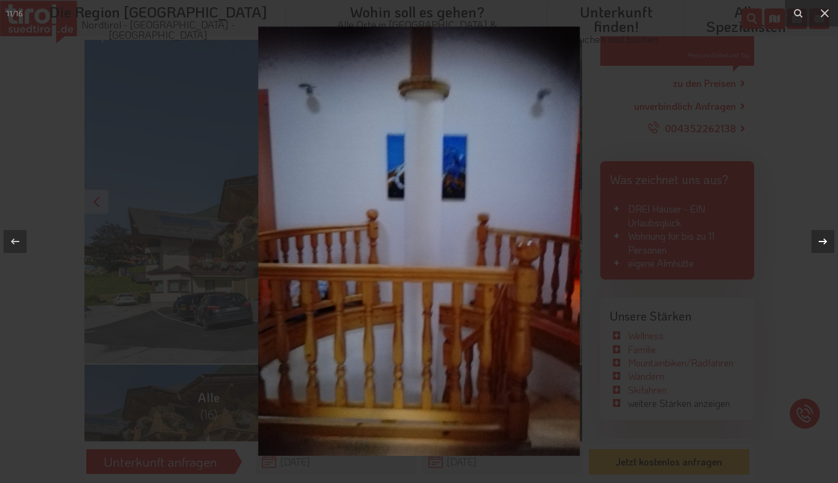
click at [824, 238] on icon at bounding box center [823, 241] width 14 height 14
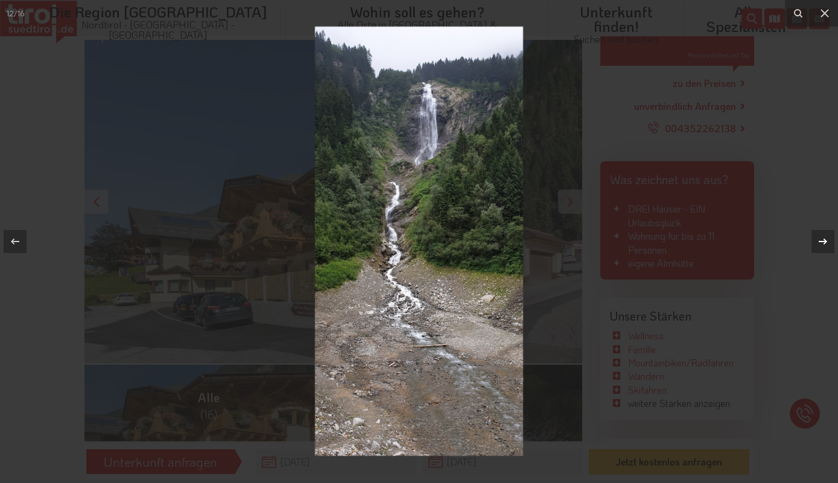
click at [824, 238] on icon at bounding box center [823, 241] width 14 height 14
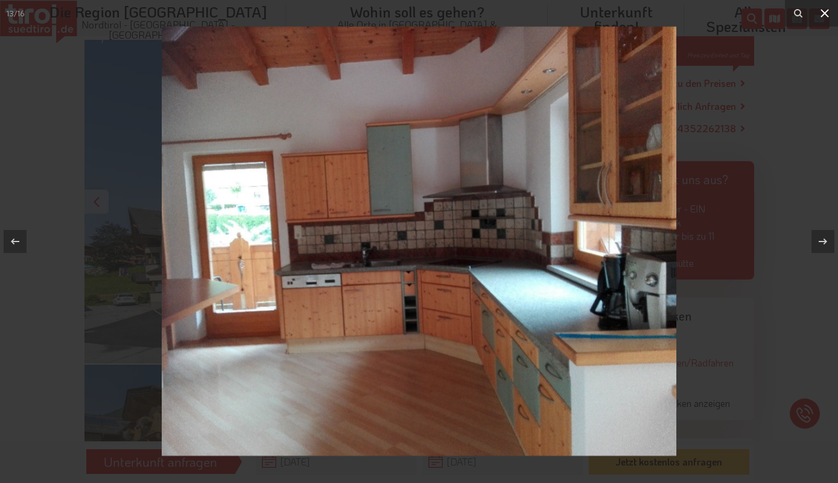
click at [826, 8] on icon at bounding box center [825, 13] width 14 height 14
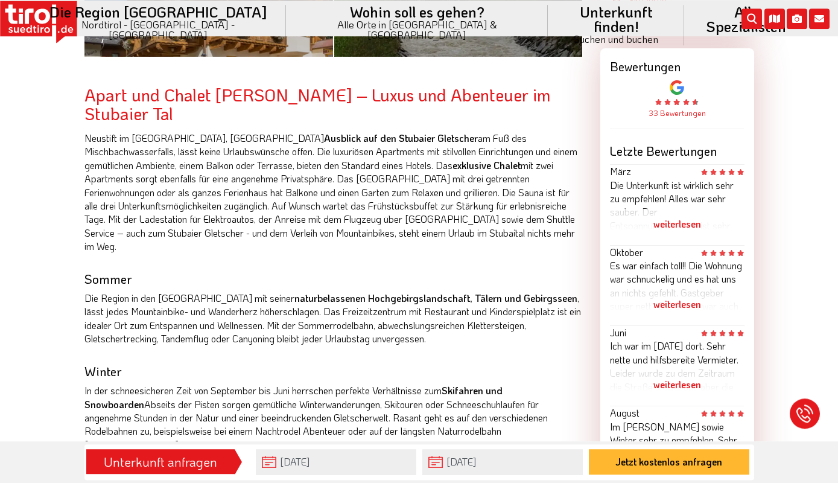
scroll to position [587, 0]
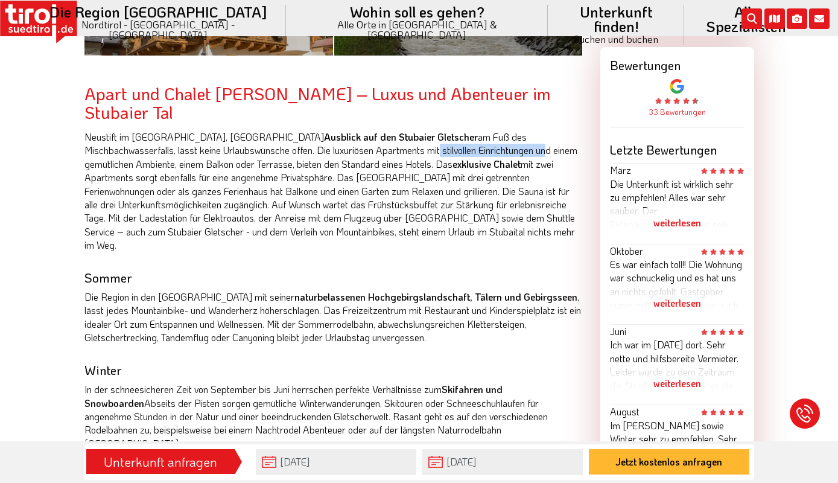
drag, startPoint x: 304, startPoint y: 132, endPoint x: 412, endPoint y: 135, distance: 108.1
click at [412, 135] on p "Neustift im Stubaital, mit Ausblick auf den Stubaier Gletscher am Fuß des Misch…" at bounding box center [334, 191] width 498 height 122
click at [397, 232] on div "Apart und Chalet Chiara – Luxus und Abenteuer im Stubaier Tal Neustift im Stuba…" at bounding box center [334, 309] width 498 height 449
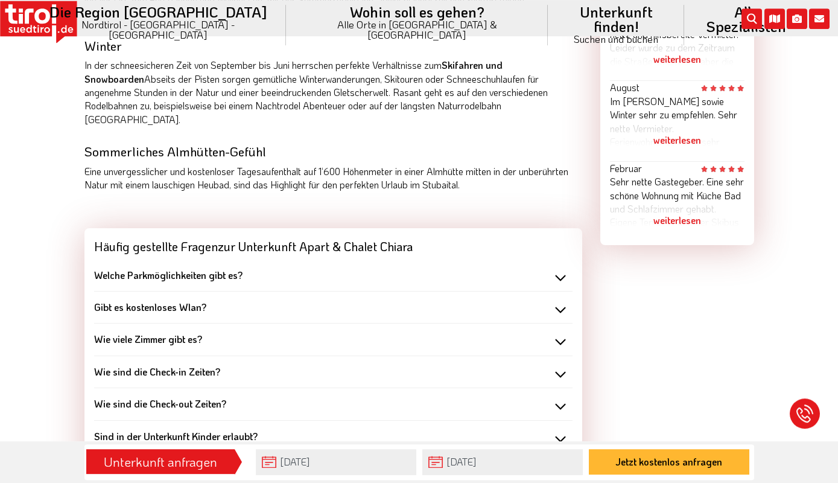
scroll to position [913, 0]
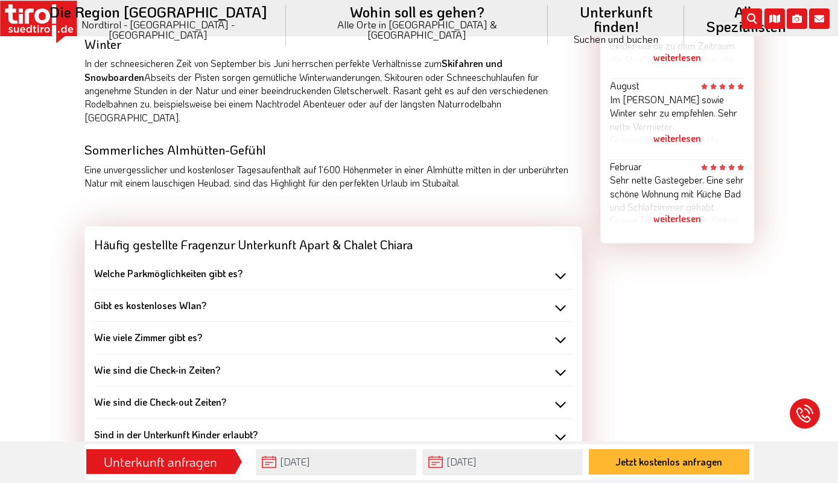
click at [380, 331] on div "Wie viele Zimmer gibt es?" at bounding box center [333, 337] width 479 height 13
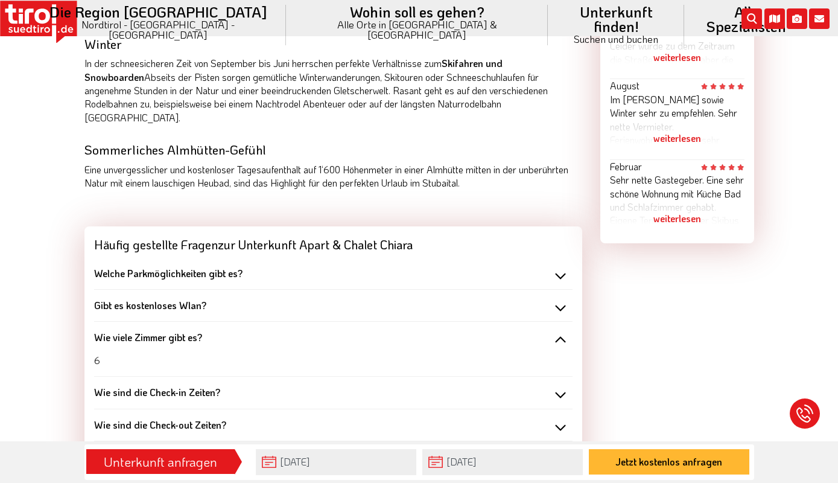
click at [377, 386] on div "Wie sind die Check-in Zeiten?" at bounding box center [333, 392] width 479 height 13
click at [357, 441] on div "Wie sind die Check-out Zeiten?" at bounding box center [333, 447] width 479 height 13
click at [391, 299] on div "Gibt es kostenloses Wlan?" at bounding box center [333, 305] width 479 height 13
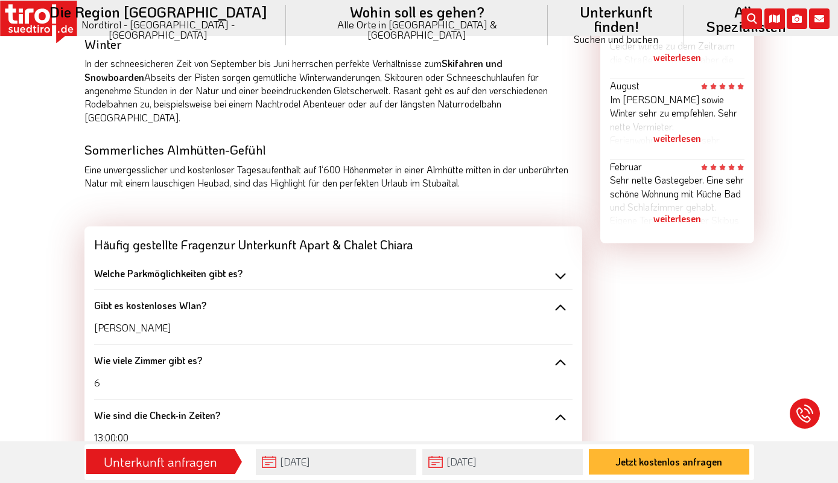
click at [391, 299] on div "Gibt es kostenloses Wlan?" at bounding box center [333, 305] width 479 height 13
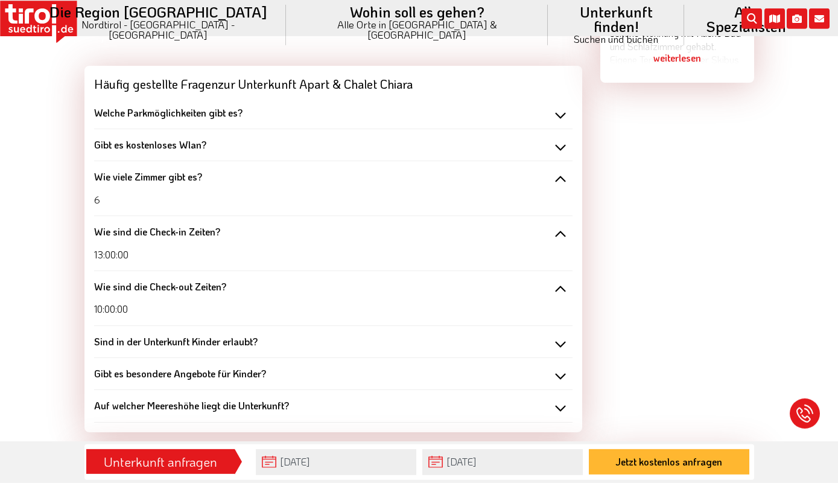
scroll to position [1108, 0]
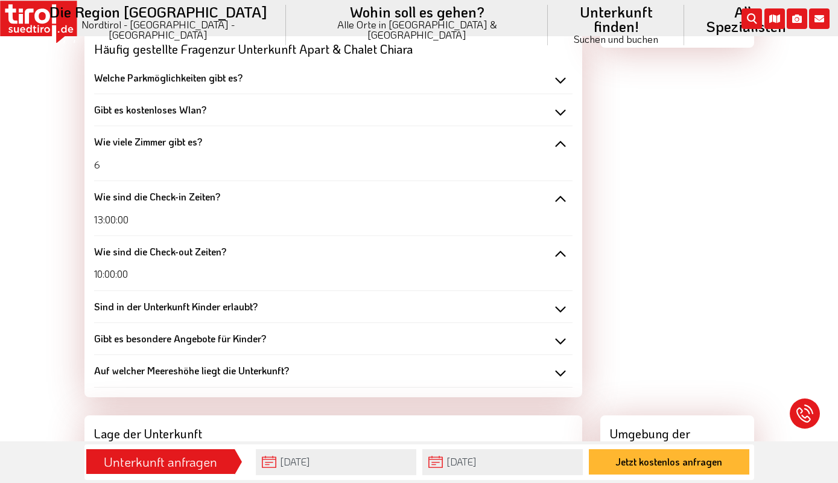
click at [391, 300] on div "Sind in der Unterkunft Kinder erlaubt?" at bounding box center [333, 306] width 479 height 13
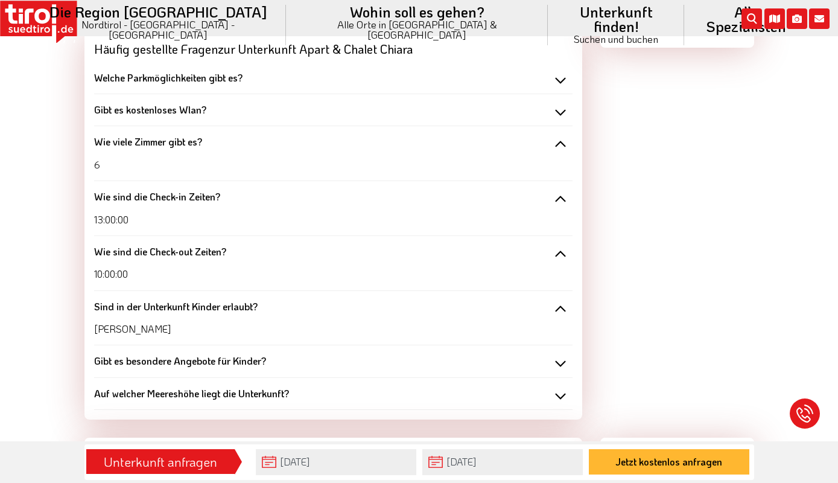
click at [391, 300] on div "Sind in der Unterkunft Kinder erlaubt?" at bounding box center [333, 306] width 479 height 13
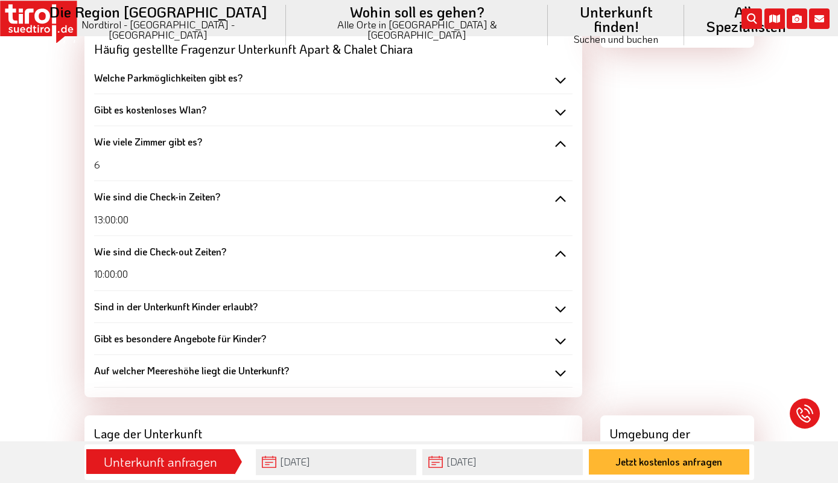
click at [344, 364] on div "Auf welcher Meereshöhe liegt die Unterkunft?" at bounding box center [333, 370] width 479 height 13
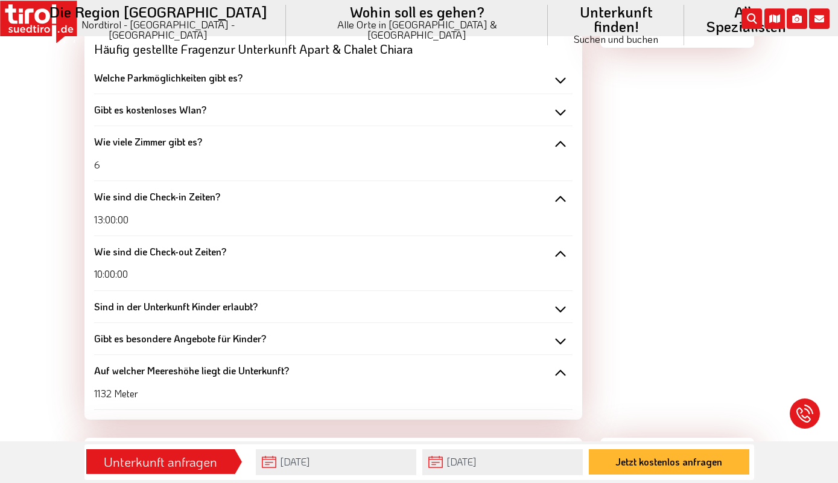
click at [344, 364] on div "Auf welcher Meereshöhe liegt die Unterkunft?" at bounding box center [333, 370] width 479 height 13
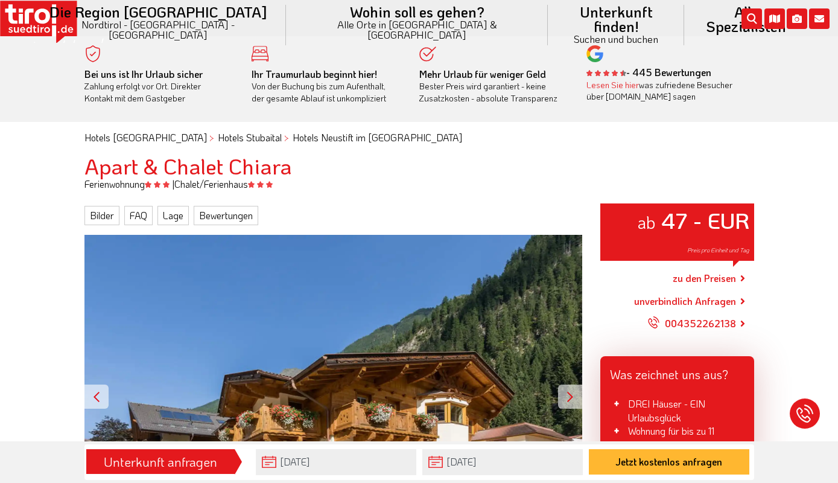
scroll to position [0, 0]
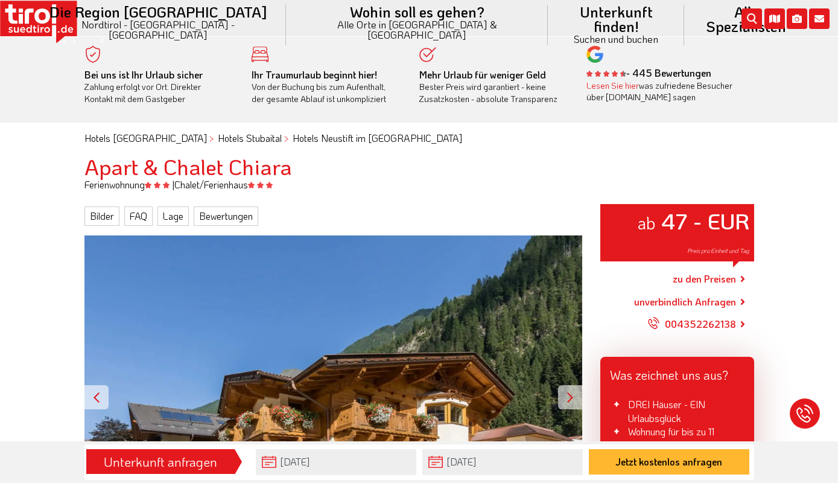
click at [497, 118] on div "Bei uns ist Ihr Urlaub sicher Zahlung erfolgt vor Ort. Direkter Kontakt mit dem…" at bounding box center [419, 80] width 838 height 86
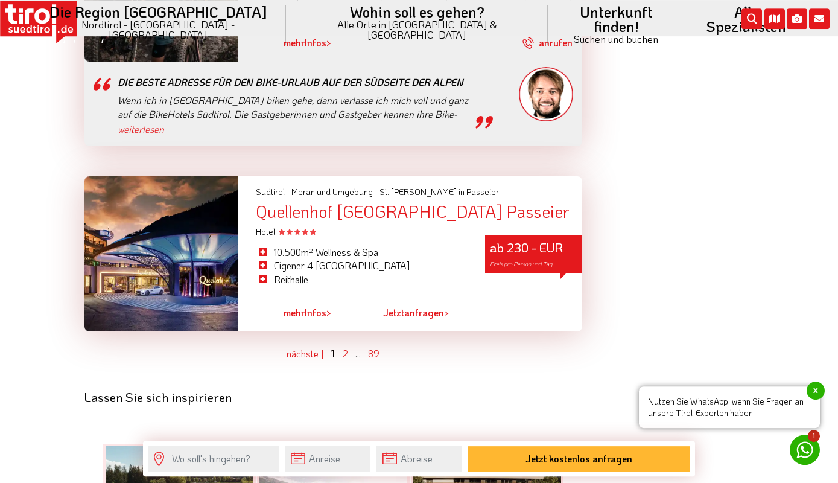
scroll to position [3388, 0]
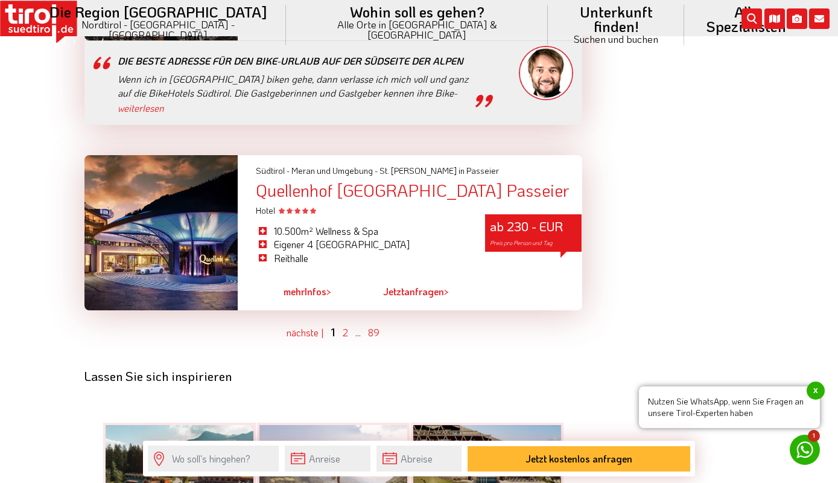
click at [348, 325] on ul "vorher | nächste | 1 2 ... 89" at bounding box center [334, 332] width 498 height 15
click at [344, 326] on link "2" at bounding box center [345, 332] width 5 height 13
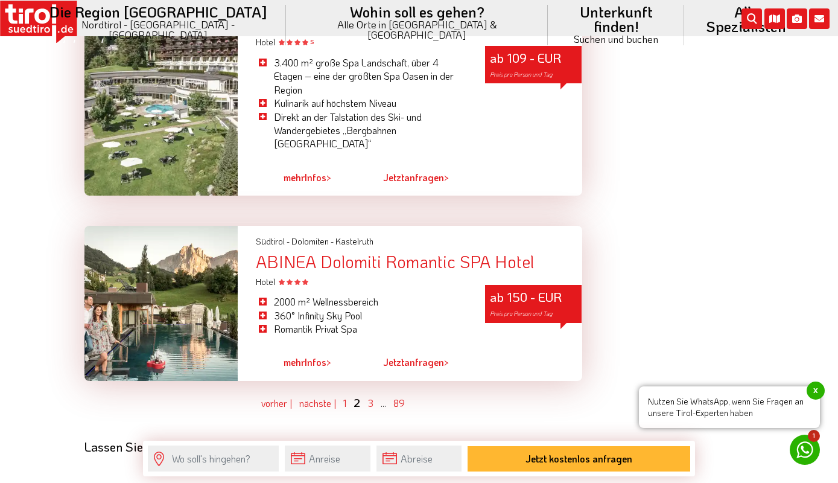
click at [374, 395] on ul "vorher | nächste | 1 2 3 ... 89" at bounding box center [334, 402] width 498 height 15
click at [371, 397] on link "3" at bounding box center [371, 403] width 6 height 13
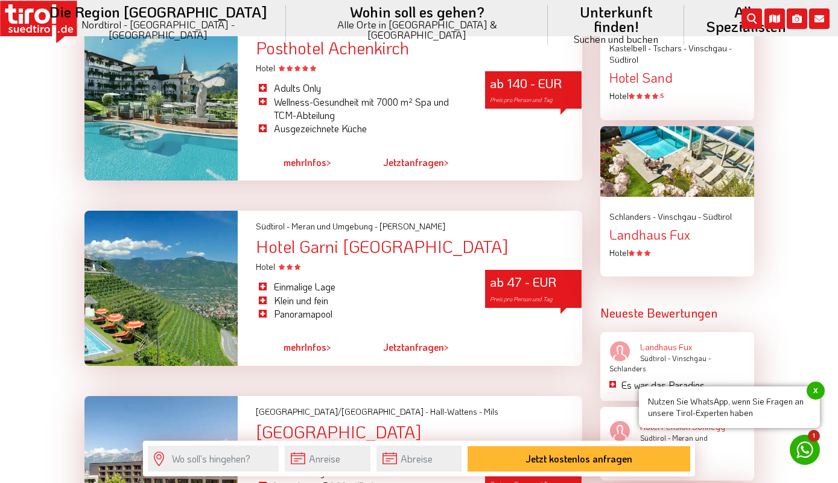
scroll to position [715, 0]
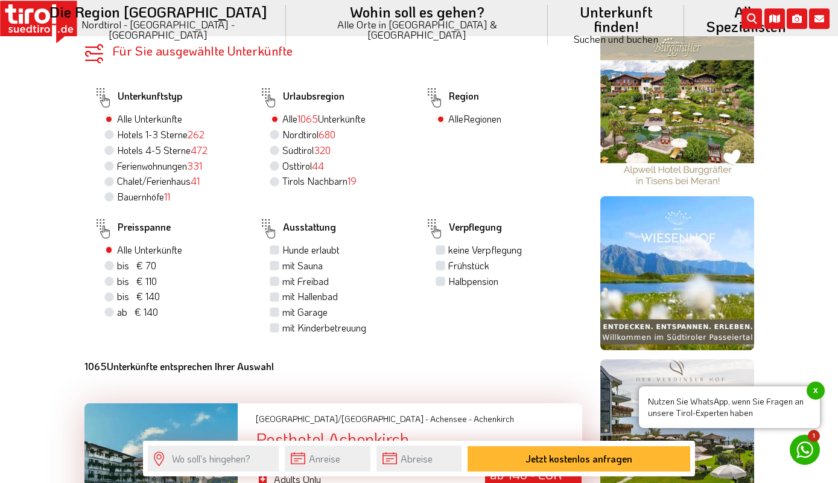
click at [116, 258] on div "bis € 70 bis CHF 65" at bounding box center [172, 266] width 137 height 16
click at [117, 259] on label "bis € 70 bis CHF 65" at bounding box center [136, 265] width 39 height 13
click at [112, 261] on input "bis € 70 bis CHF 65" at bounding box center [111, 265] width 8 height 8
radio input "true"
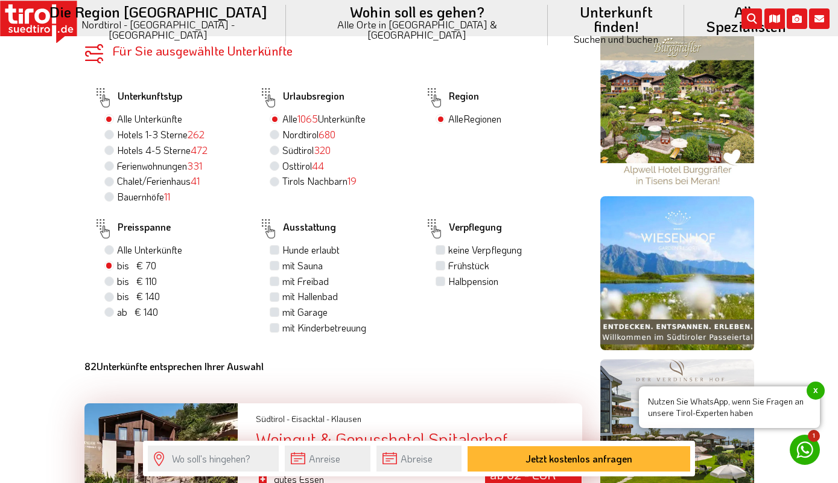
click at [191, 174] on label "Chalet/Ferienhaus 41" at bounding box center [158, 180] width 83 height 13
click at [115, 177] on input "Chalet/Ferienhaus 41" at bounding box center [111, 181] width 8 height 8
radio input "true"
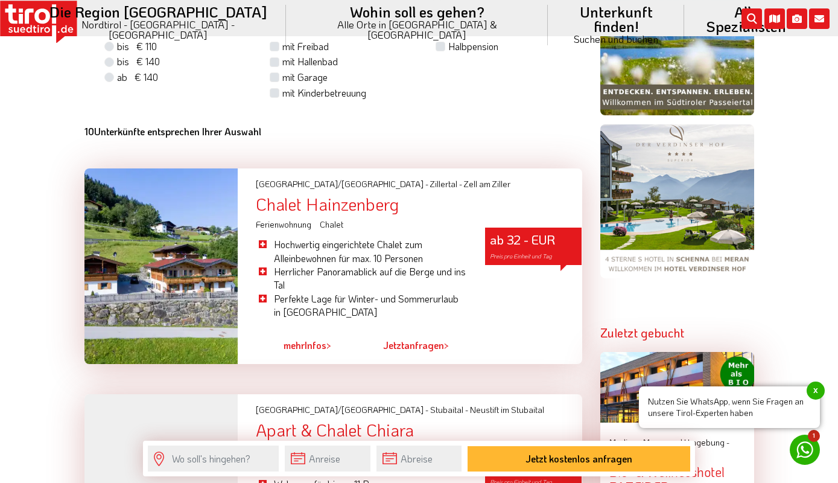
scroll to position [1041, 0]
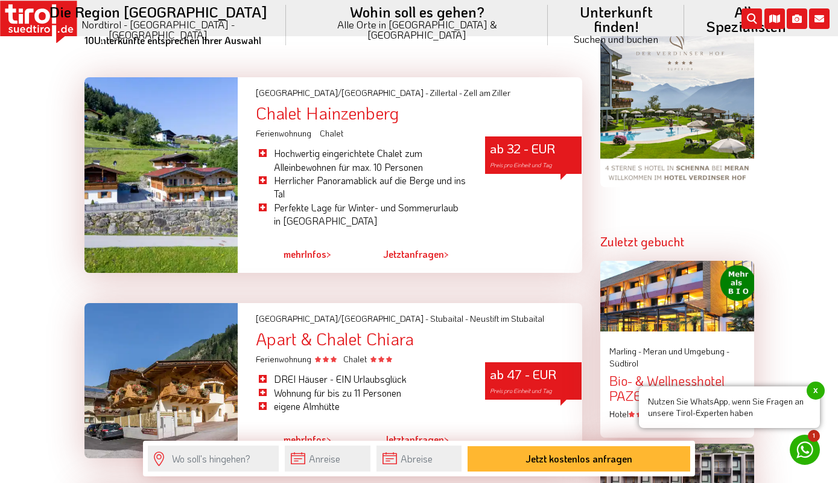
click at [508, 161] on span "Preis pro Einheit und Tag" at bounding box center [521, 165] width 62 height 8
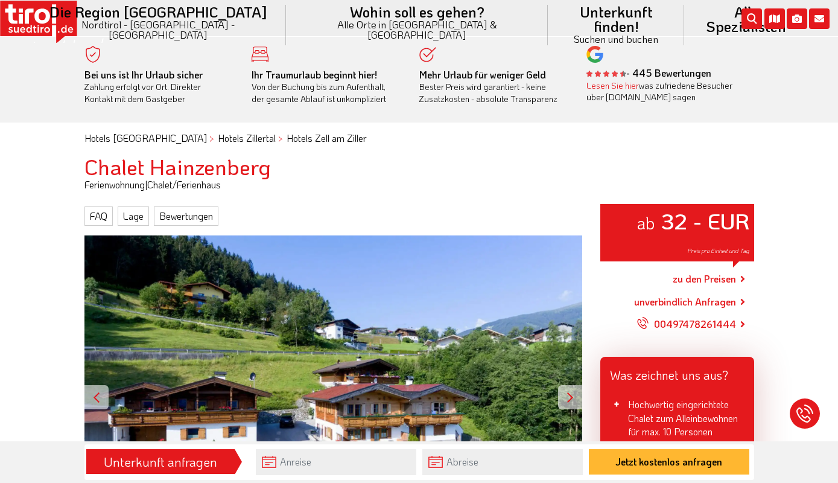
scroll to position [130, 0]
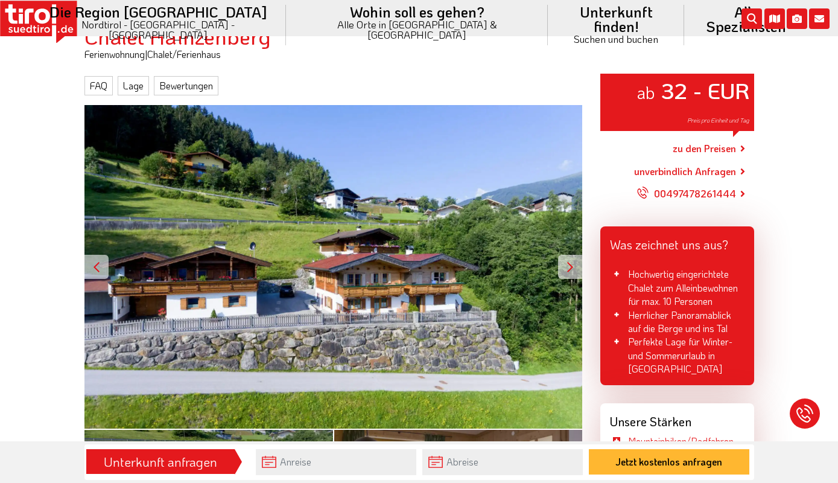
click at [581, 273] on div at bounding box center [570, 267] width 24 height 24
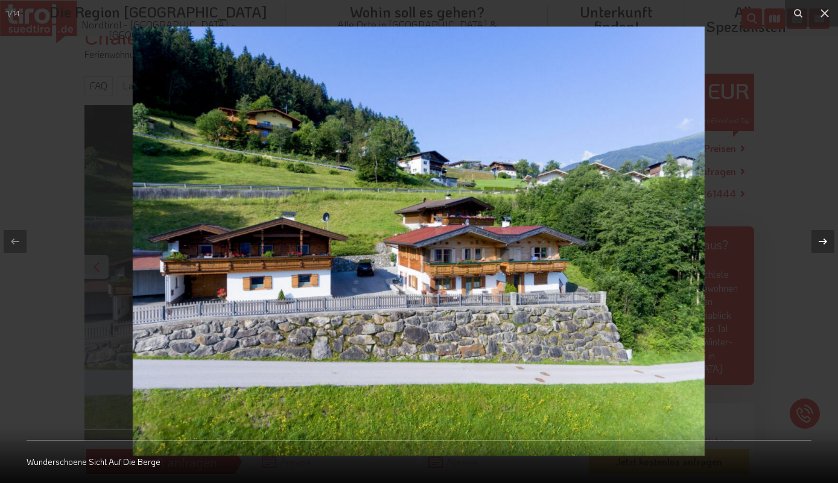
click at [816, 240] on div at bounding box center [823, 241] width 23 height 23
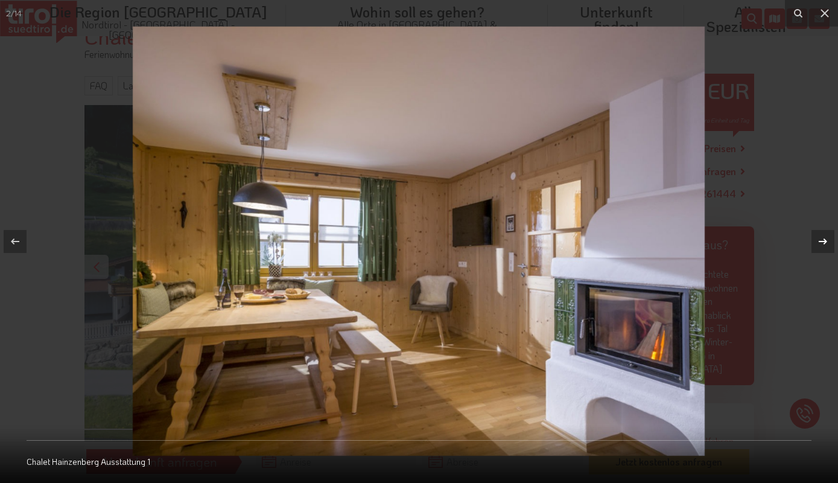
click at [816, 240] on icon at bounding box center [823, 241] width 14 height 14
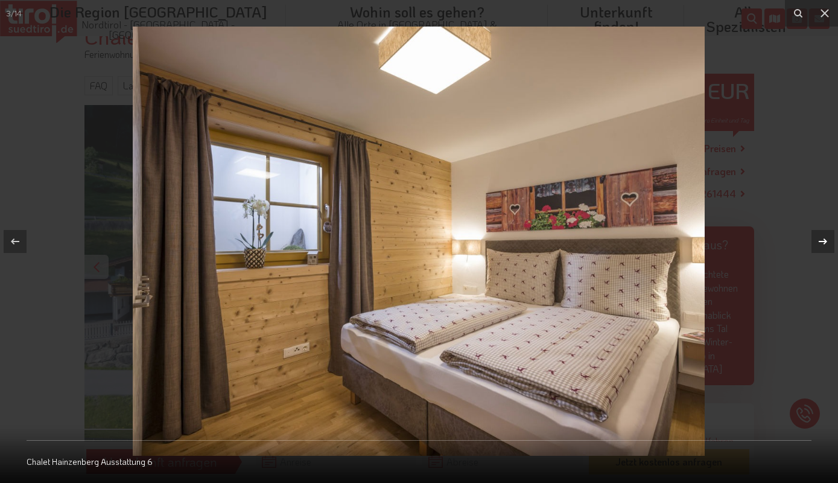
click at [816, 240] on icon at bounding box center [823, 241] width 14 height 14
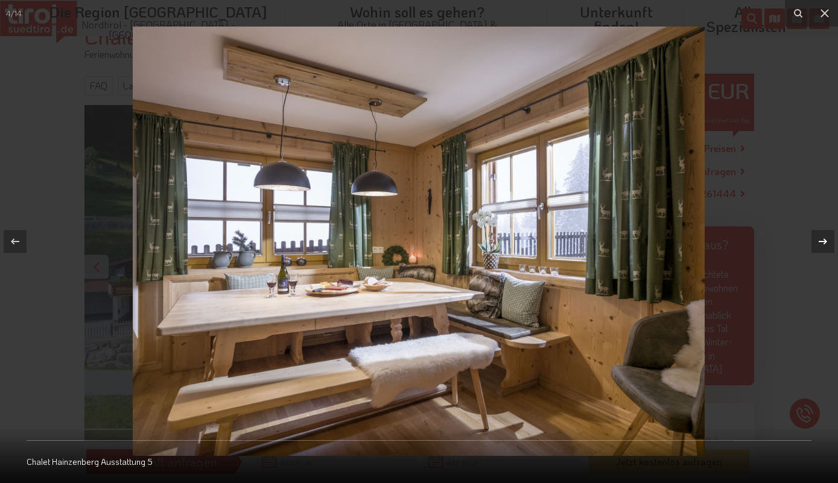
click at [816, 240] on icon at bounding box center [823, 241] width 14 height 14
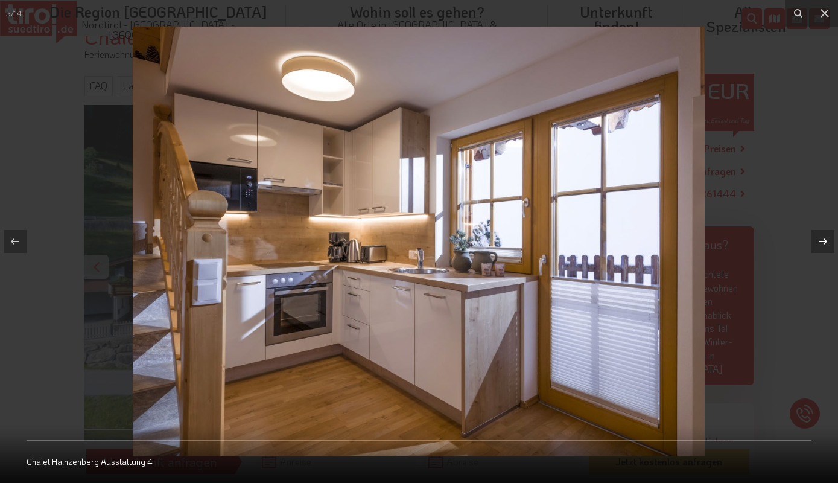
click at [816, 240] on icon at bounding box center [823, 241] width 14 height 14
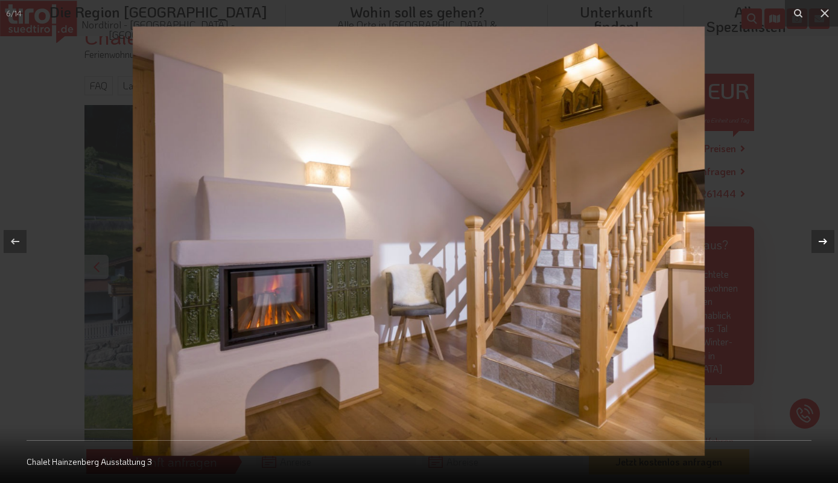
click at [816, 240] on icon at bounding box center [823, 241] width 14 height 14
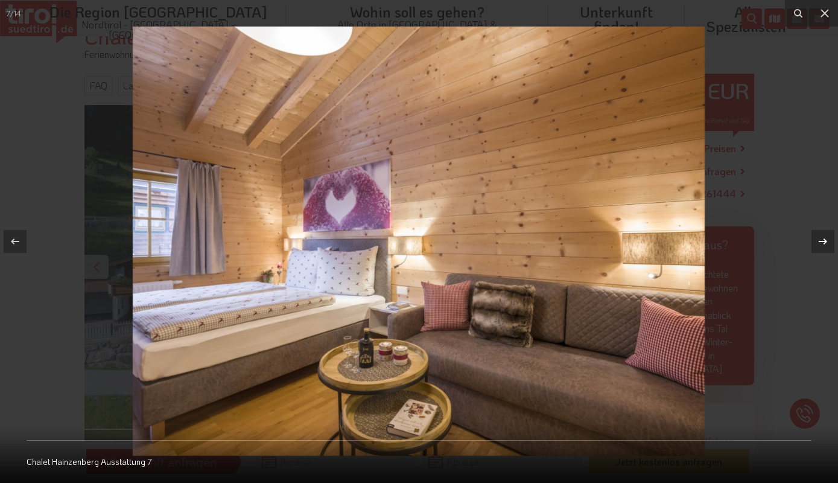
click at [816, 240] on icon at bounding box center [823, 241] width 14 height 14
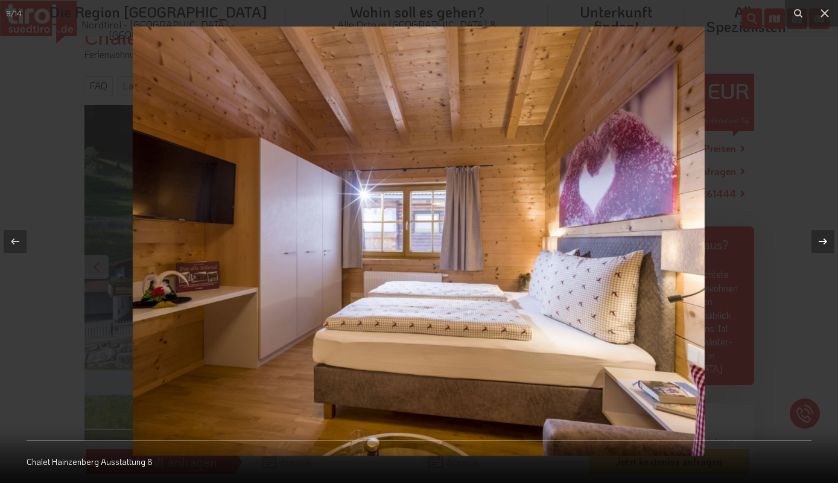
click at [816, 240] on icon at bounding box center [823, 241] width 14 height 14
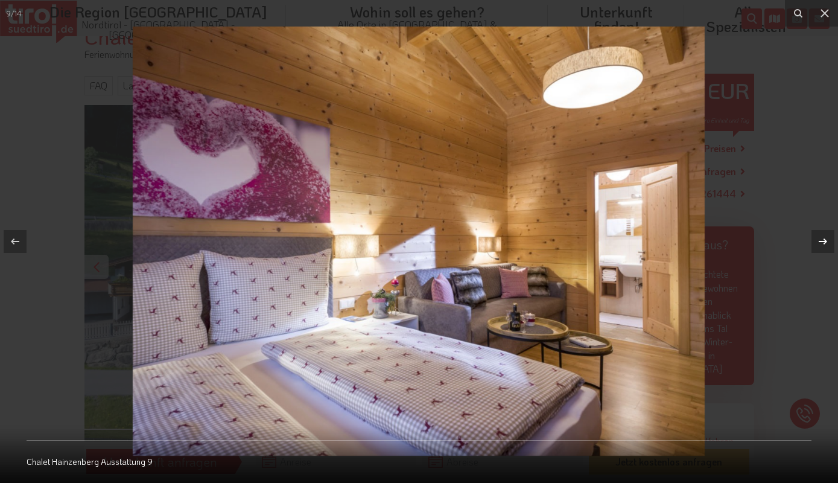
click at [816, 240] on icon at bounding box center [823, 241] width 14 height 14
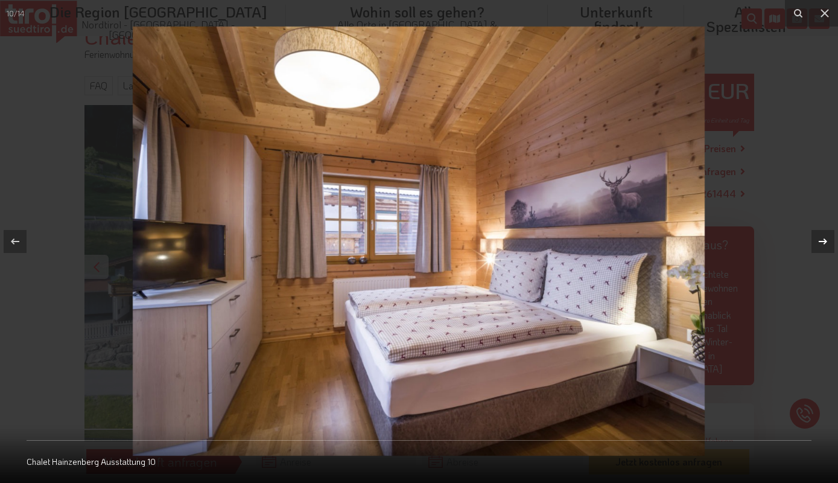
click at [816, 240] on icon at bounding box center [823, 241] width 14 height 14
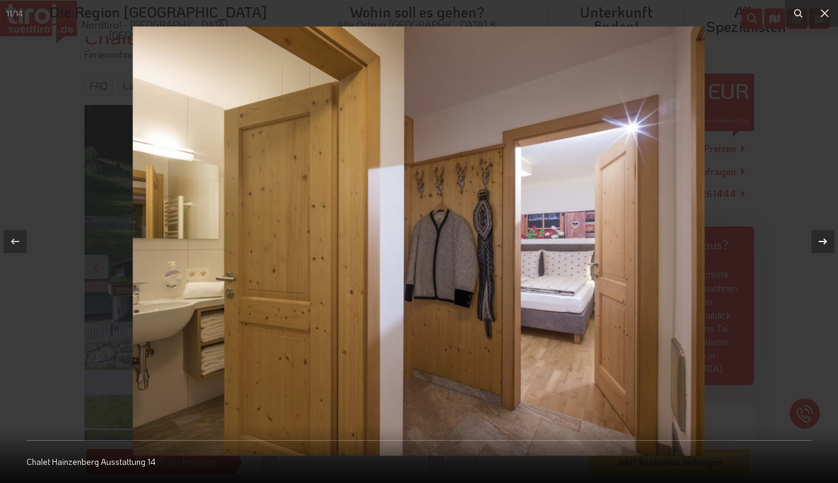
click at [816, 240] on icon at bounding box center [823, 241] width 14 height 14
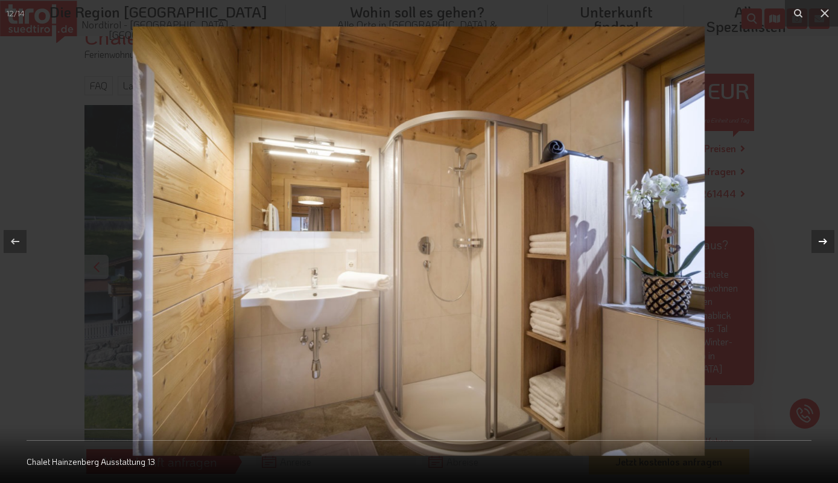
click at [816, 240] on icon at bounding box center [823, 241] width 14 height 14
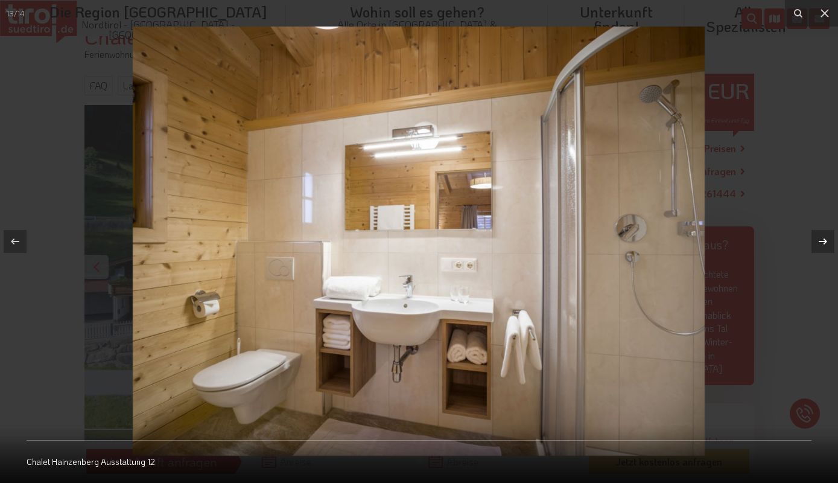
click at [816, 240] on icon at bounding box center [823, 241] width 14 height 14
